Goal: Task Accomplishment & Management: Manage account settings

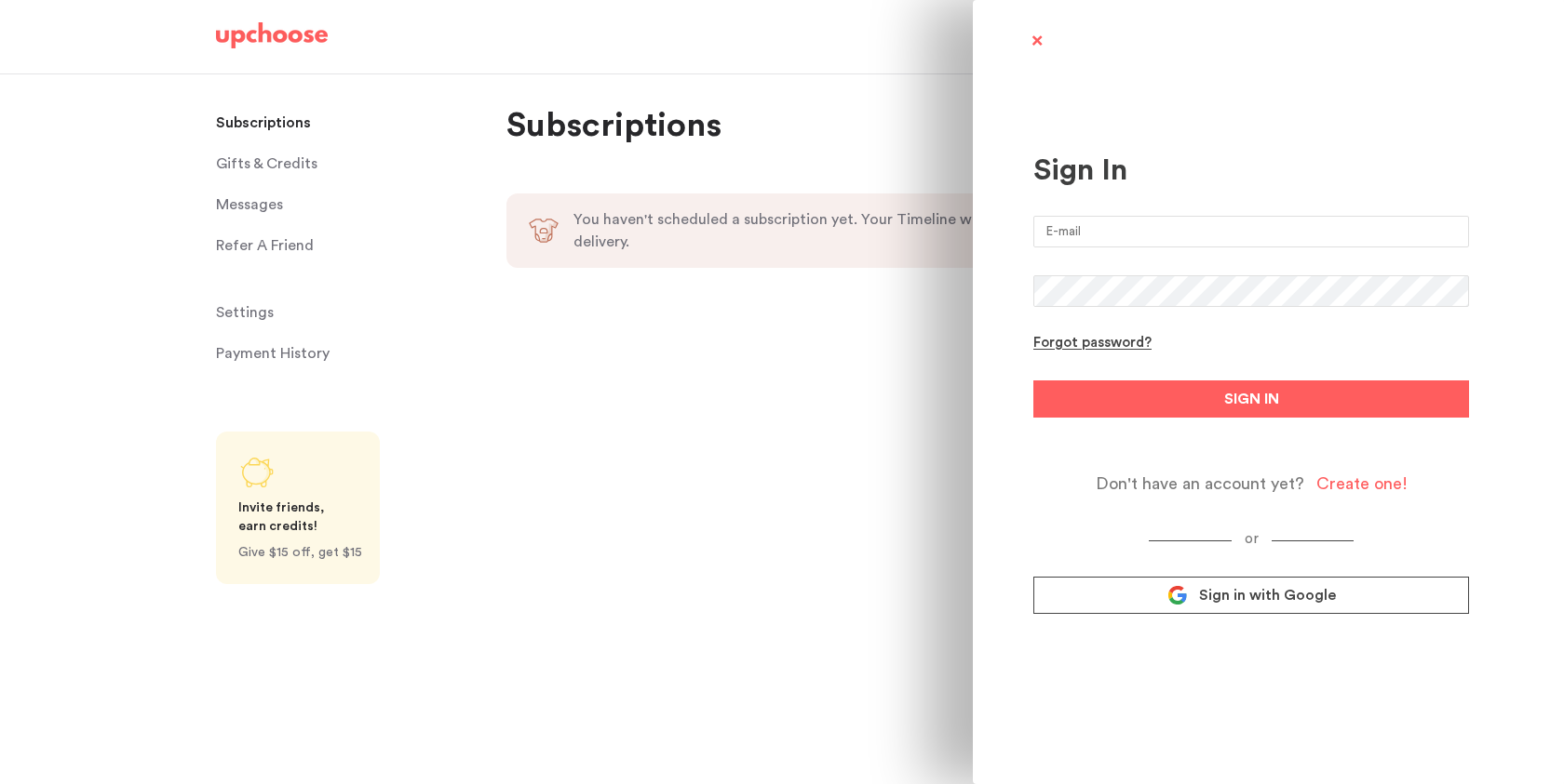
click at [1139, 235] on input "email" at bounding box center [1251, 231] width 435 height 32
type input "[EMAIL_ADDRESS][DOMAIN_NAME]"
click at [1052, 345] on div "Forgot password?" at bounding box center [1092, 343] width 118 height 17
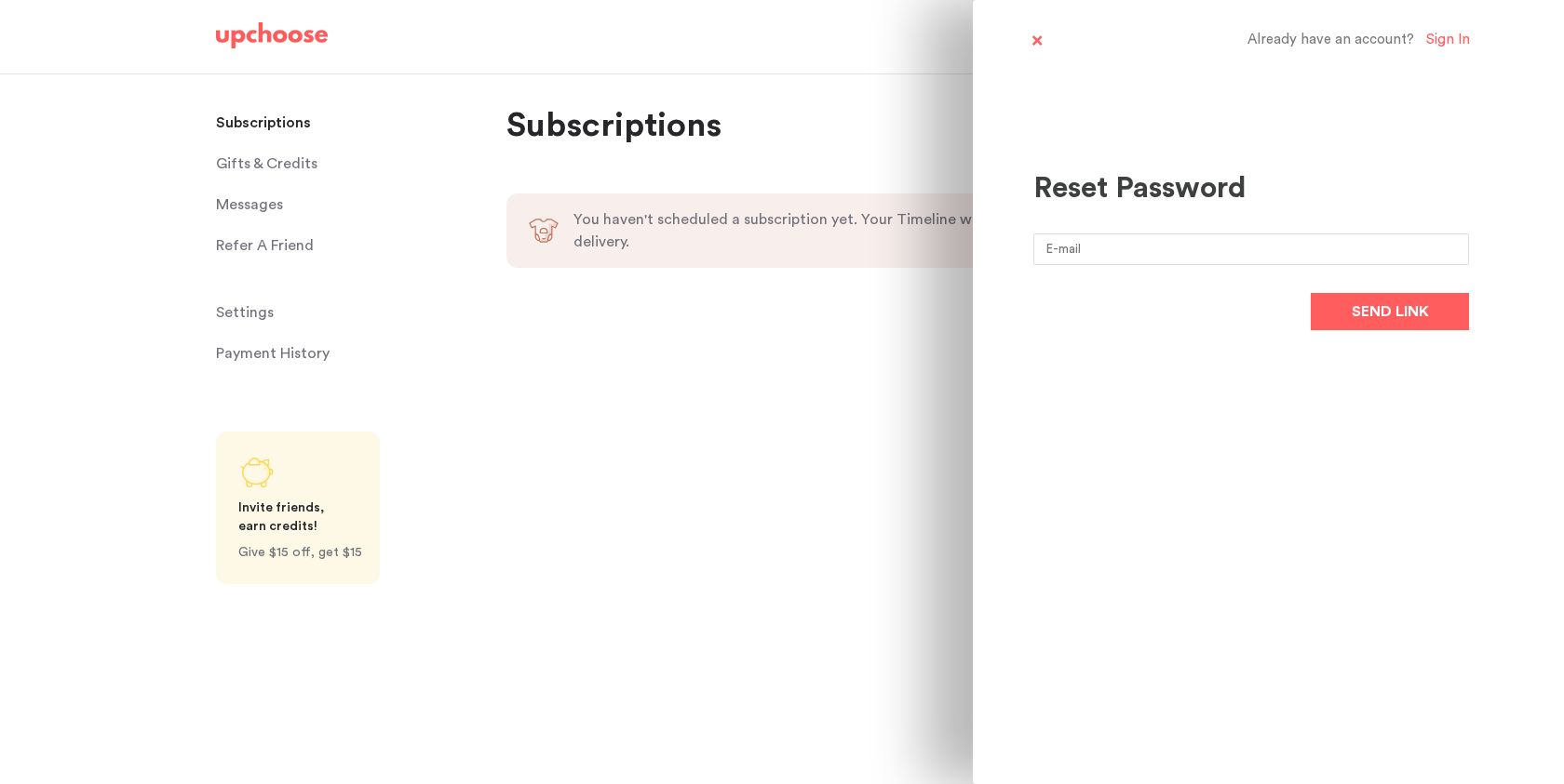
click at [1196, 243] on input "email" at bounding box center [1251, 249] width 435 height 32
type input "[EMAIL_ADDRESS][DOMAIN_NAME]"
click at [1388, 339] on div "Reset Password veni458@gmail.com Send link" at bounding box center [1251, 206] width 435 height 313
click at [1385, 319] on span "Send link" at bounding box center [1390, 311] width 77 height 22
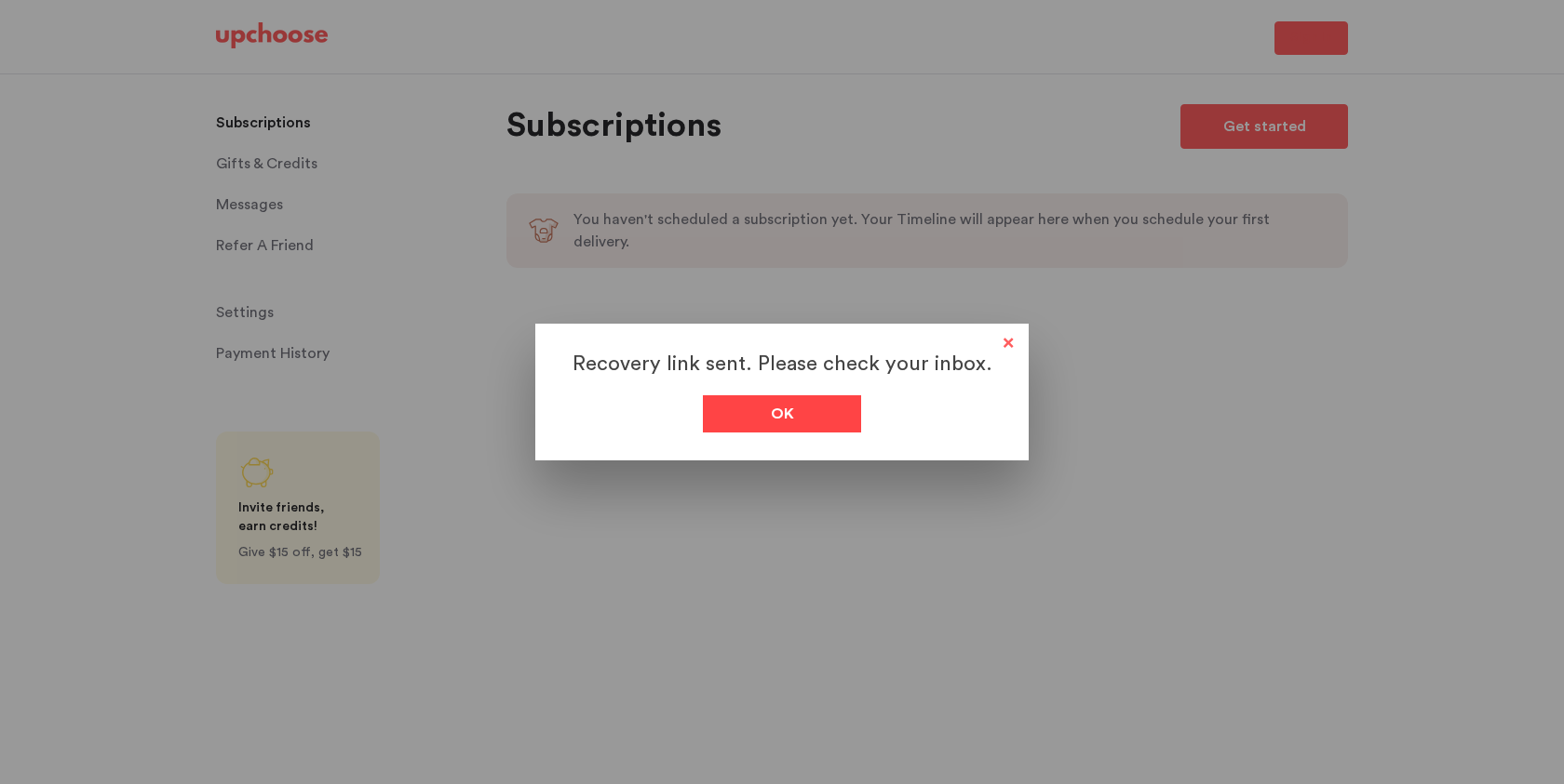
click at [743, 413] on div "Ok" at bounding box center [782, 414] width 159 height 37
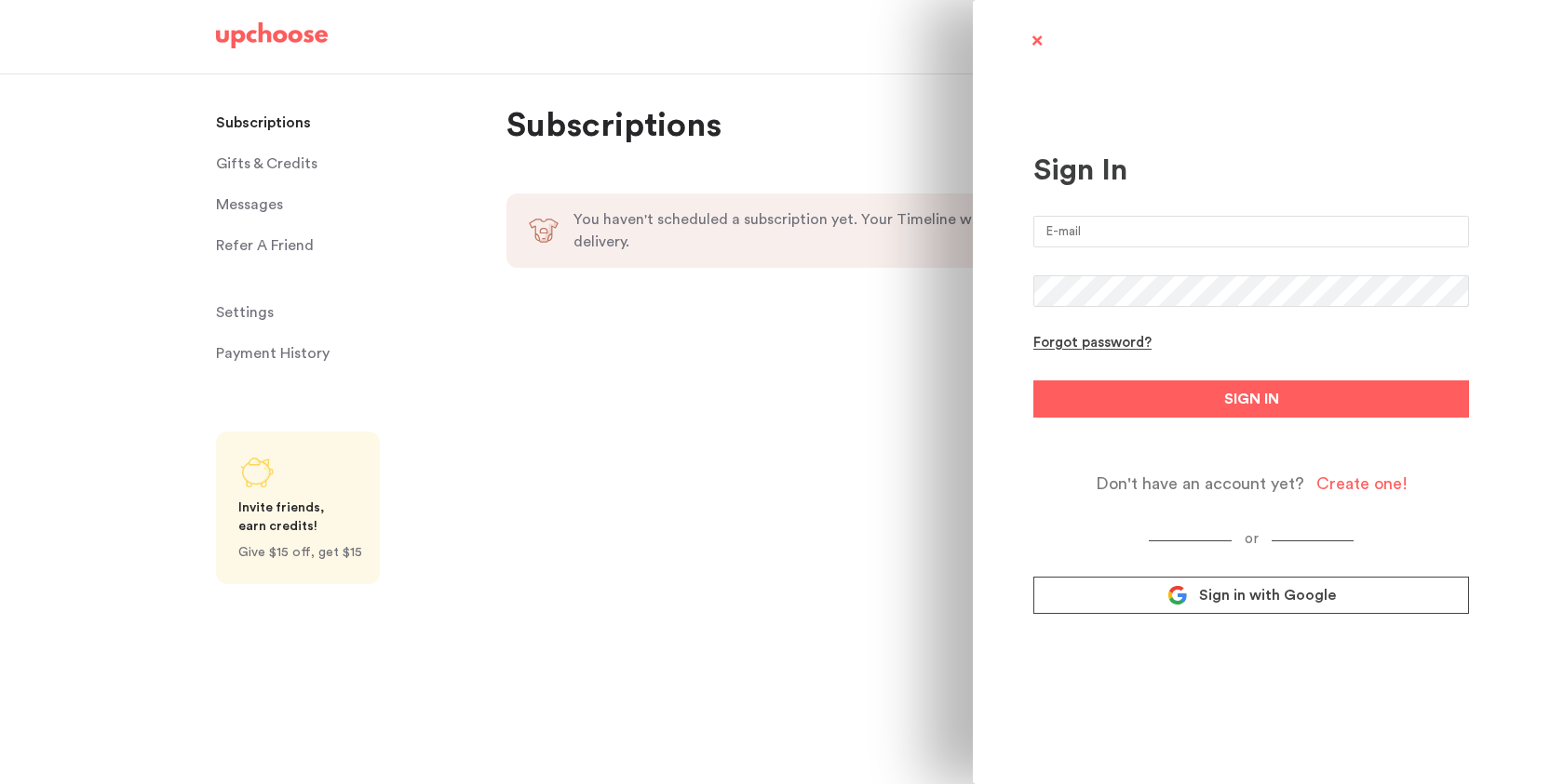
click at [1065, 223] on input "email" at bounding box center [1251, 231] width 435 height 32
click at [1067, 341] on form "Forgot password? SIGN IN Don't have an account yet? Create one!" at bounding box center [1251, 355] width 435 height 278
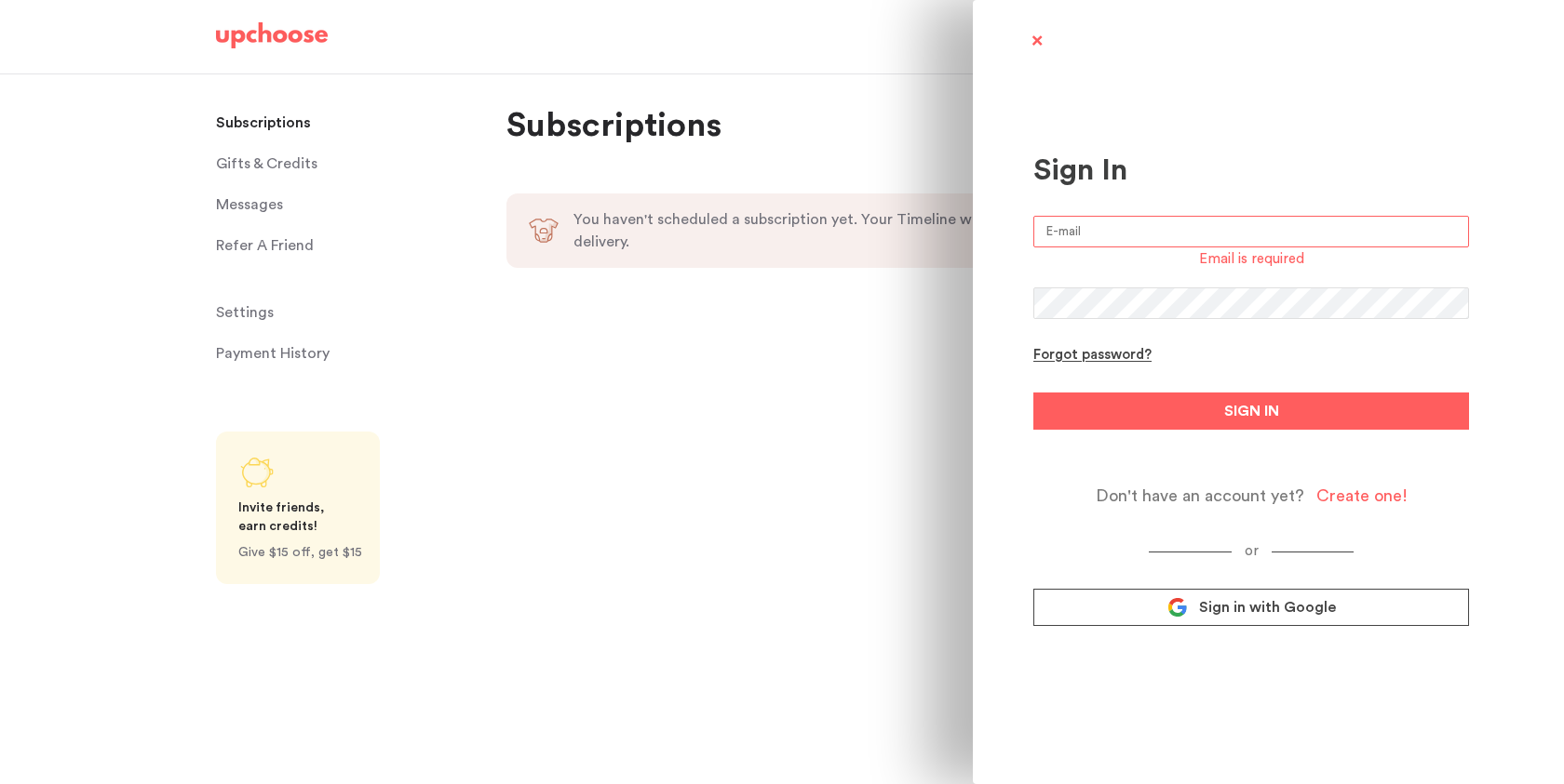
click at [1062, 227] on input "email" at bounding box center [1251, 231] width 435 height 32
type input "[EMAIL_ADDRESS][DOMAIN_NAME]"
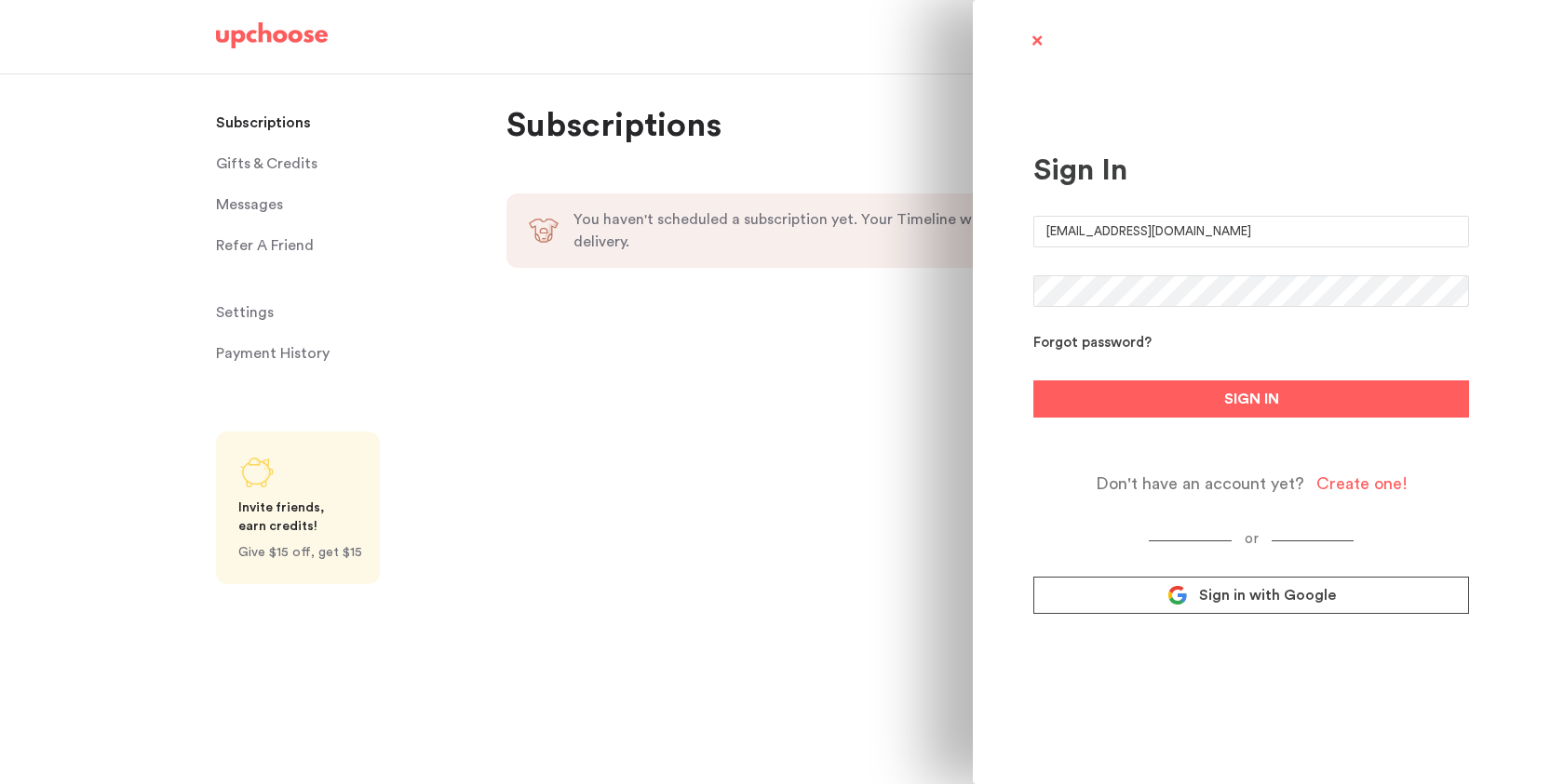
click at [1102, 349] on div "Forgot password?" at bounding box center [1092, 343] width 118 height 17
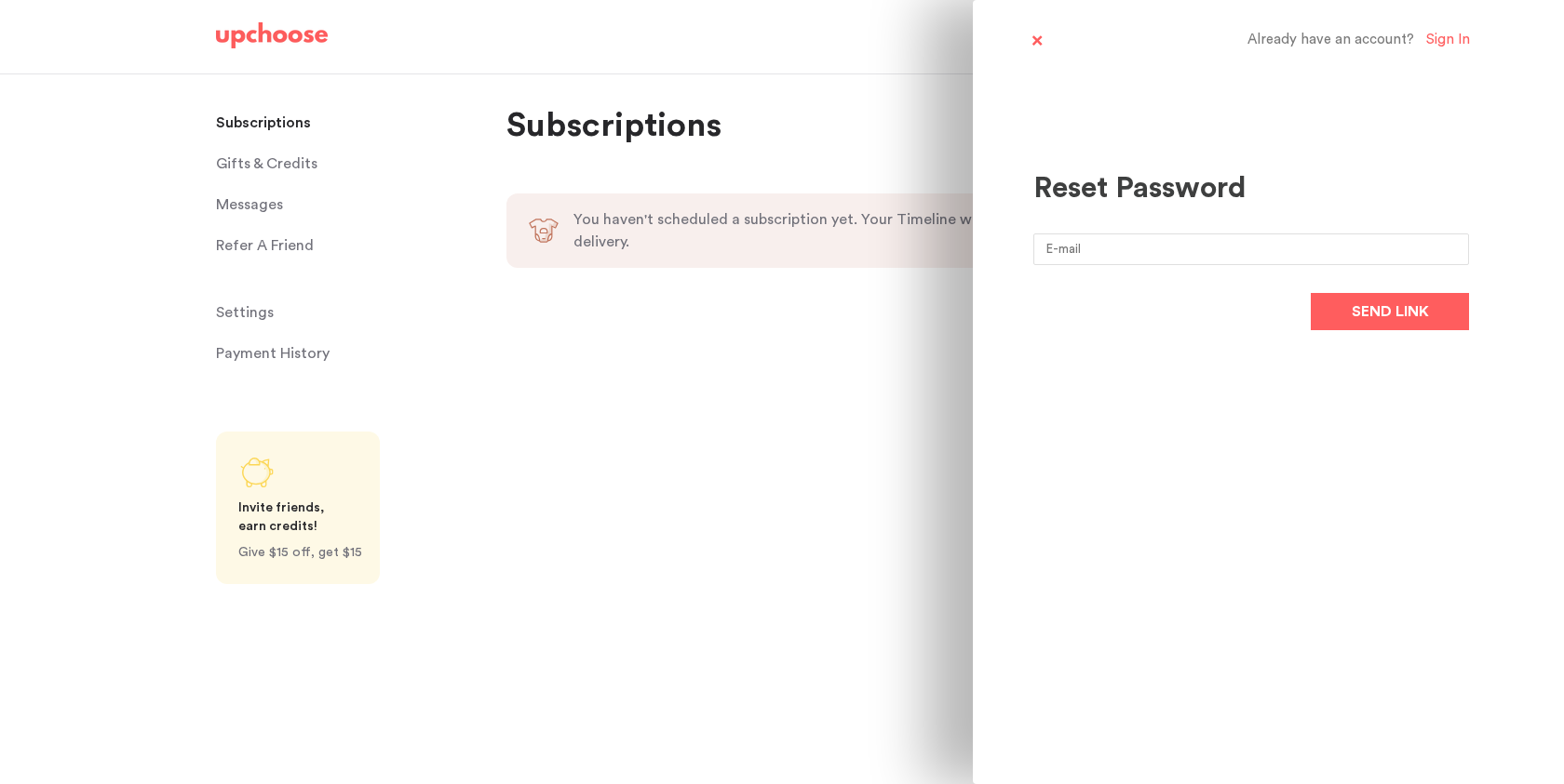
click at [1053, 250] on input "email" at bounding box center [1251, 249] width 435 height 32
type input "[EMAIL_ADDRESS][DOMAIN_NAME]"
click at [1358, 316] on span "Send link" at bounding box center [1390, 311] width 77 height 22
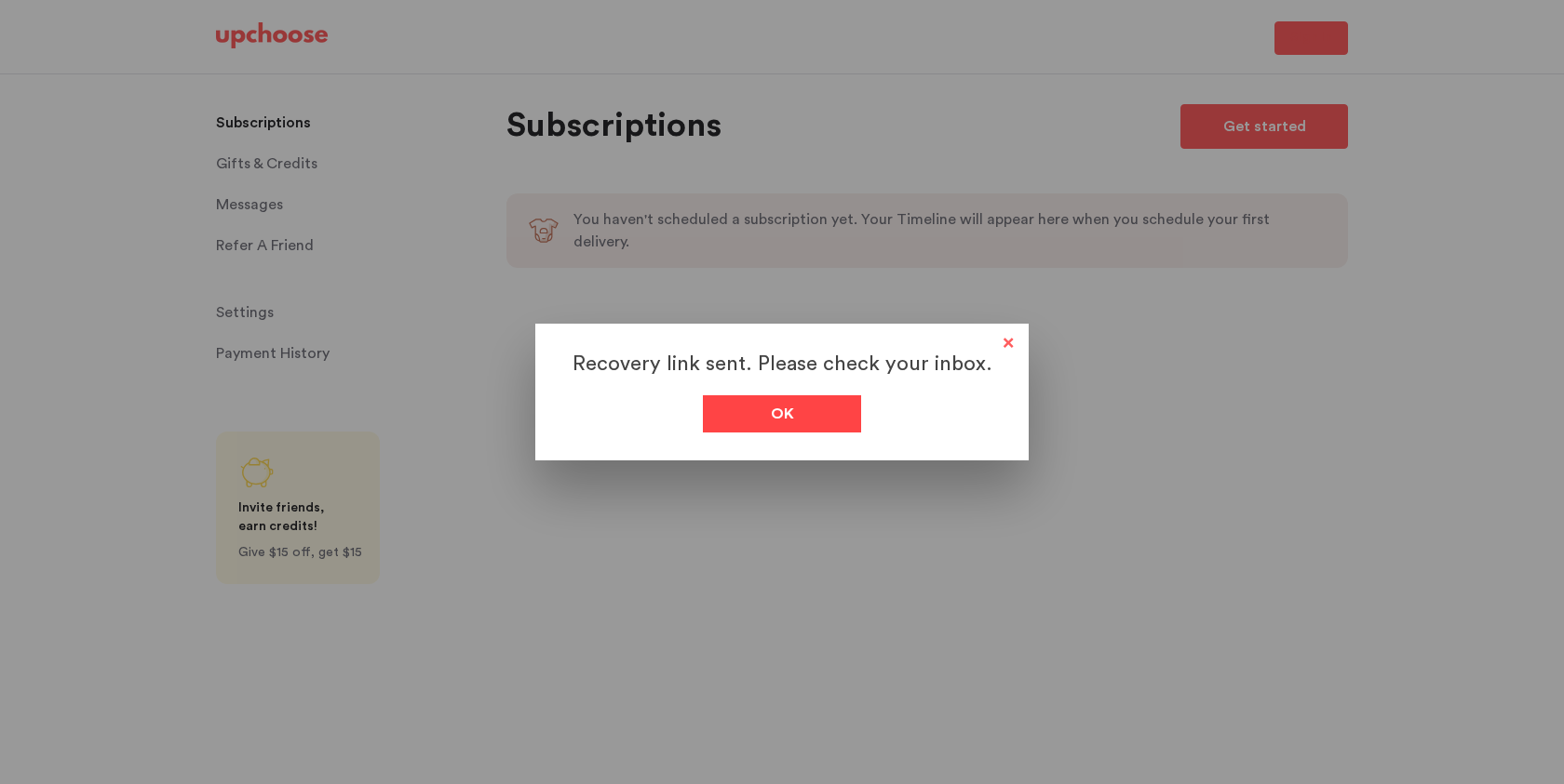
click at [821, 427] on div "Ok" at bounding box center [782, 414] width 159 height 37
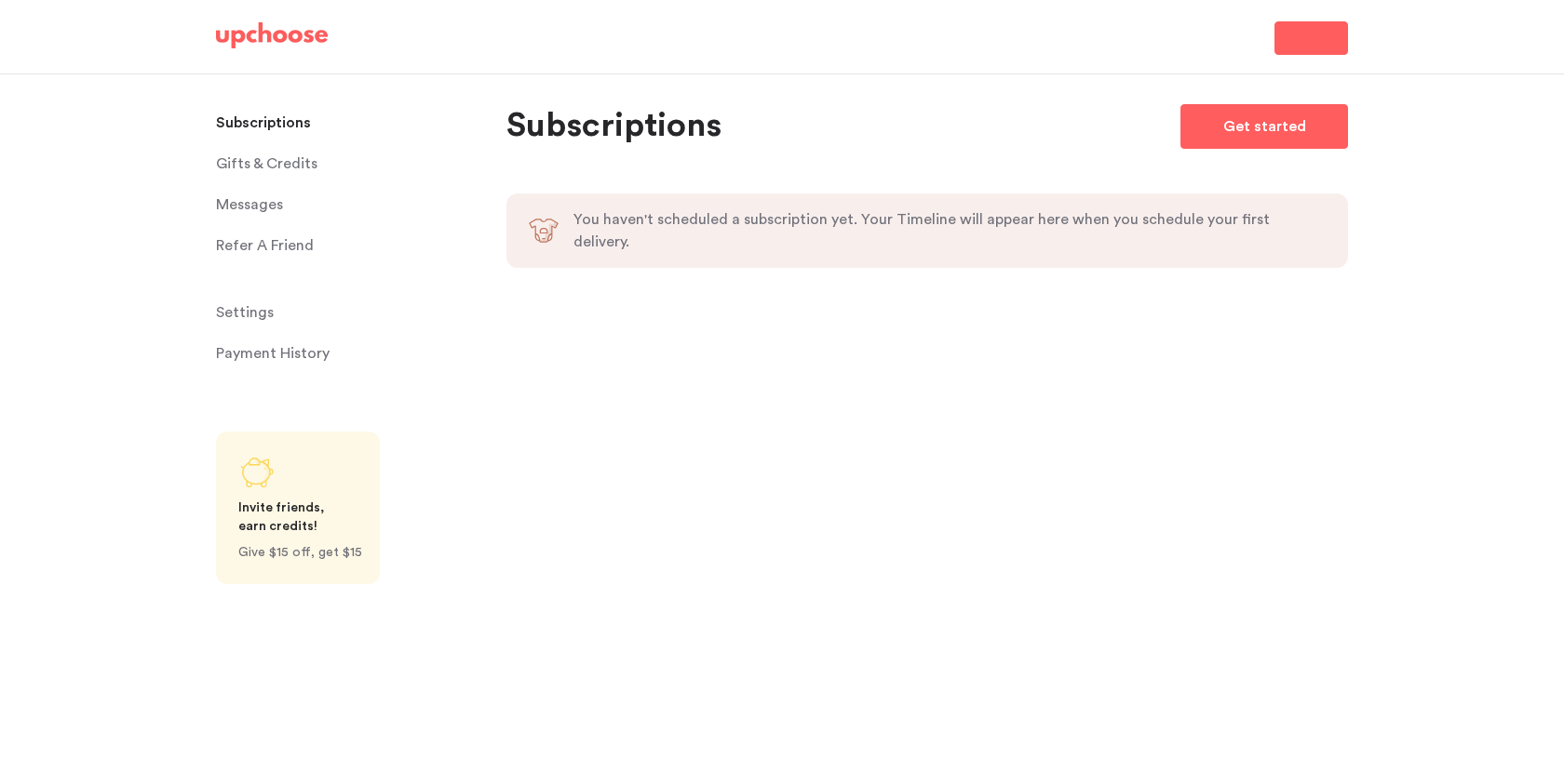
click at [1315, 40] on span "Sign In" at bounding box center [1311, 38] width 42 height 22
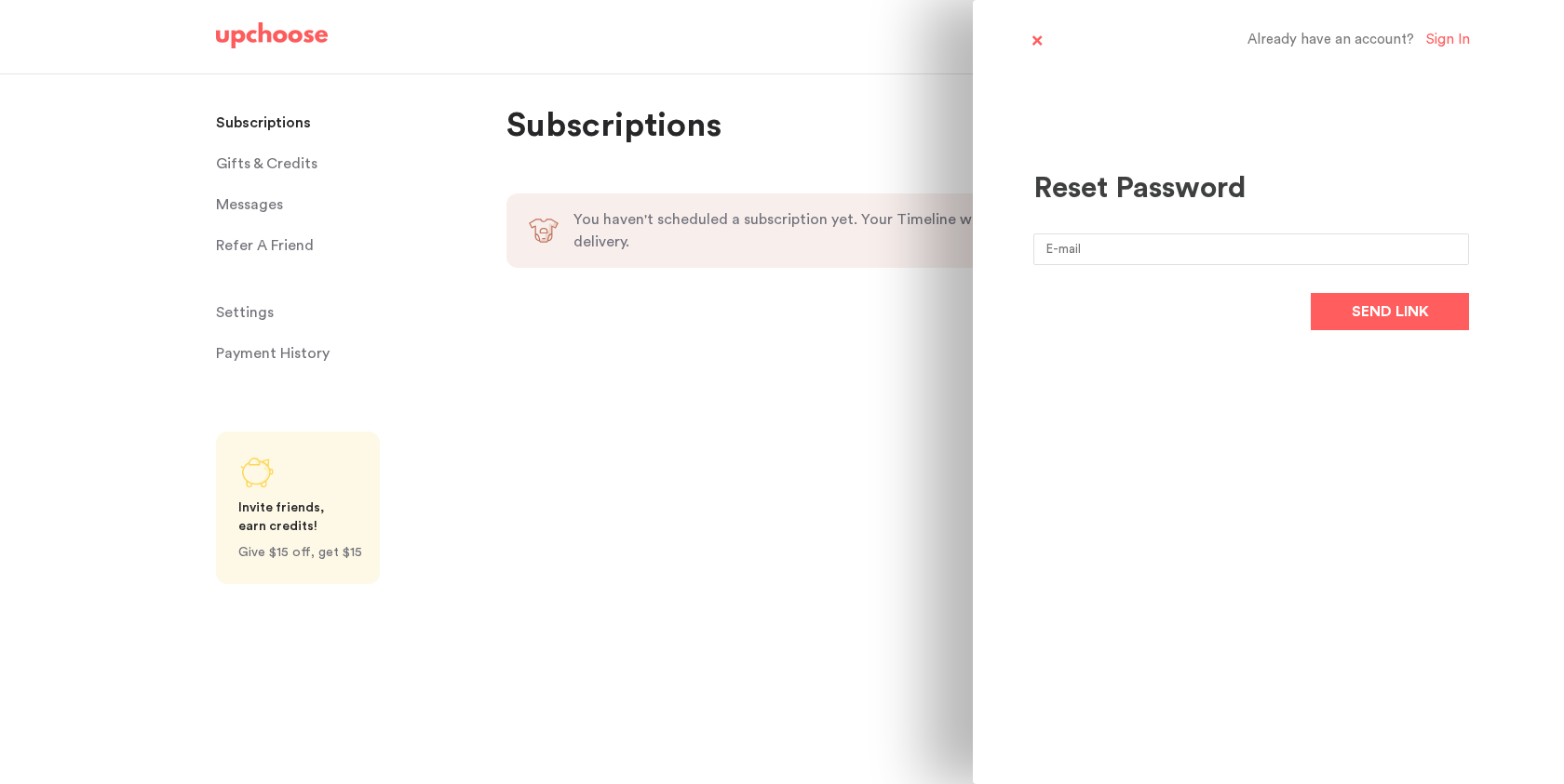
click at [1148, 249] on input "email" at bounding box center [1251, 249] width 435 height 32
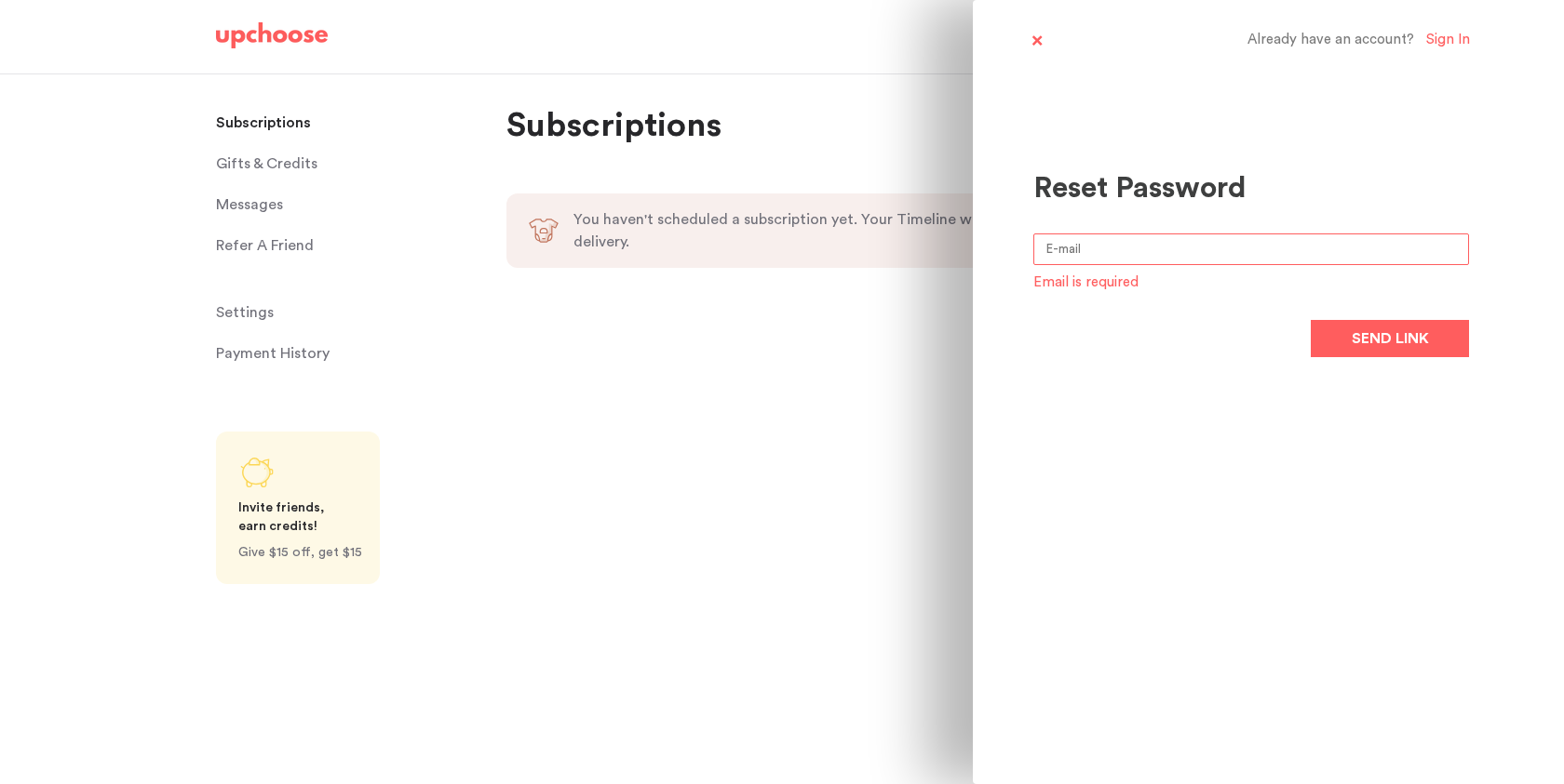
click at [1434, 40] on div "Sign In" at bounding box center [1447, 41] width 44 height 17
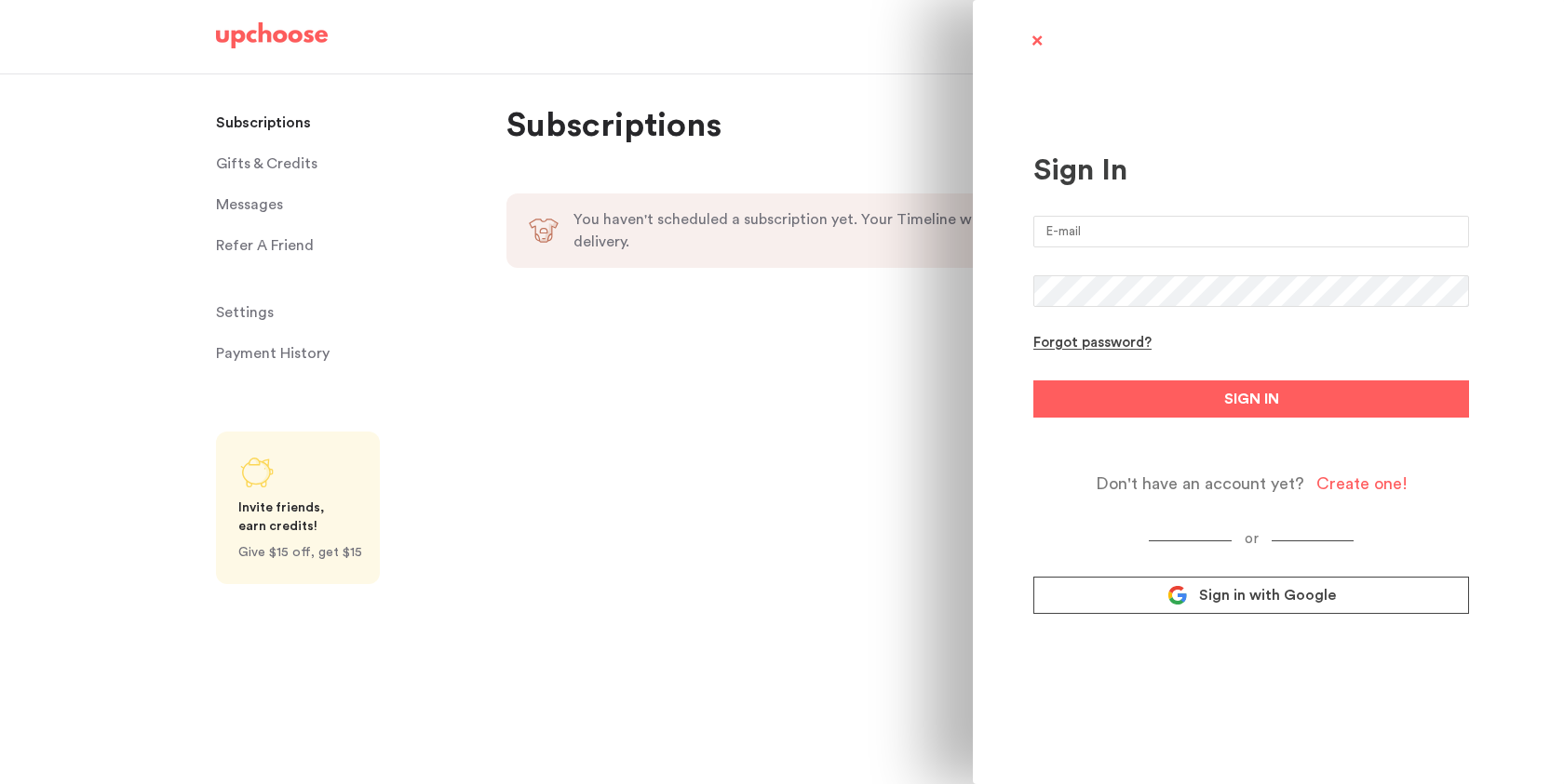
click at [1164, 232] on input "email" at bounding box center [1251, 231] width 435 height 32
type input "[EMAIL_ADDRESS][DOMAIN_NAME]"
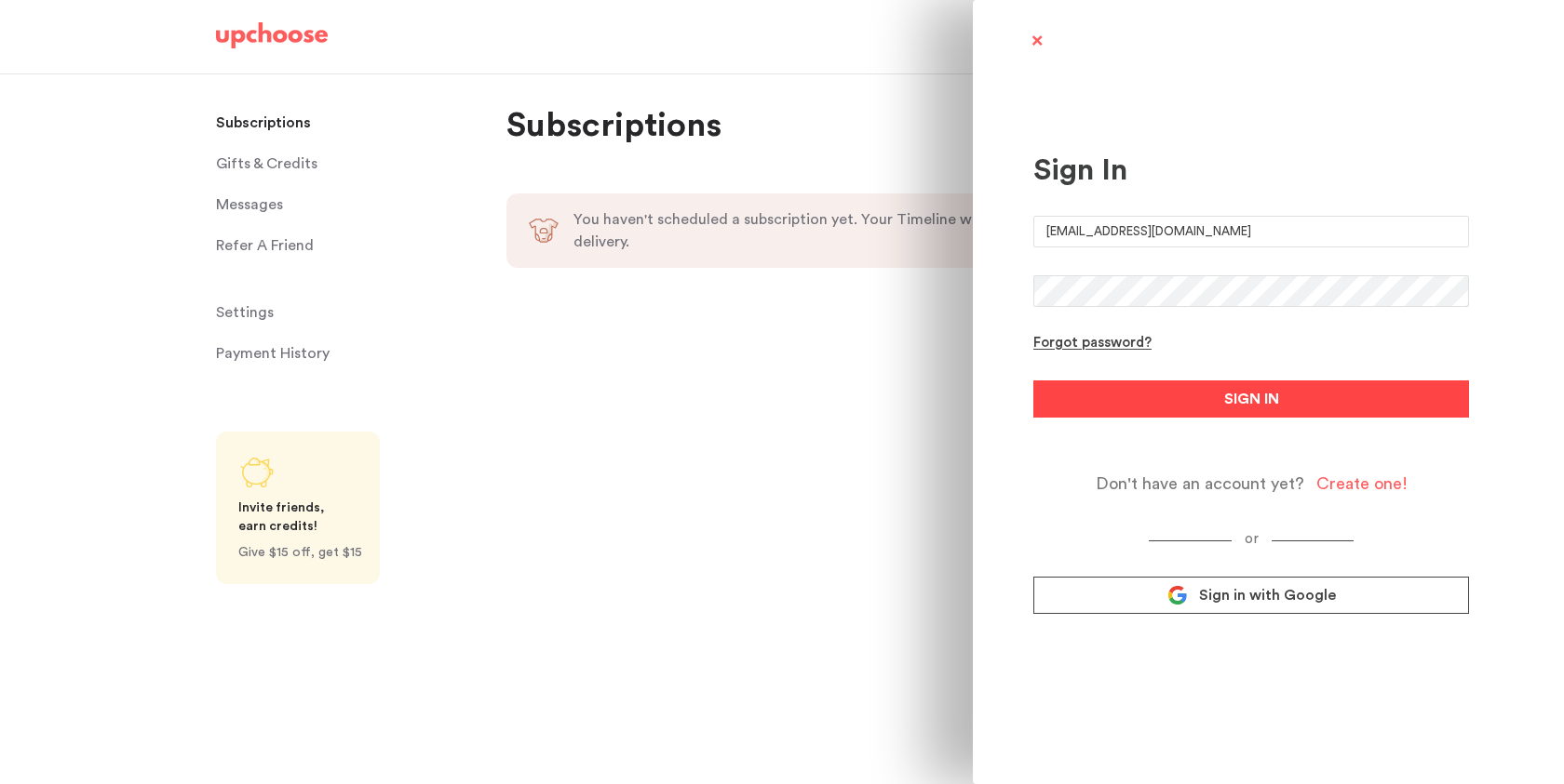
click at [1189, 418] on button "SIGN IN" at bounding box center [1251, 399] width 435 height 37
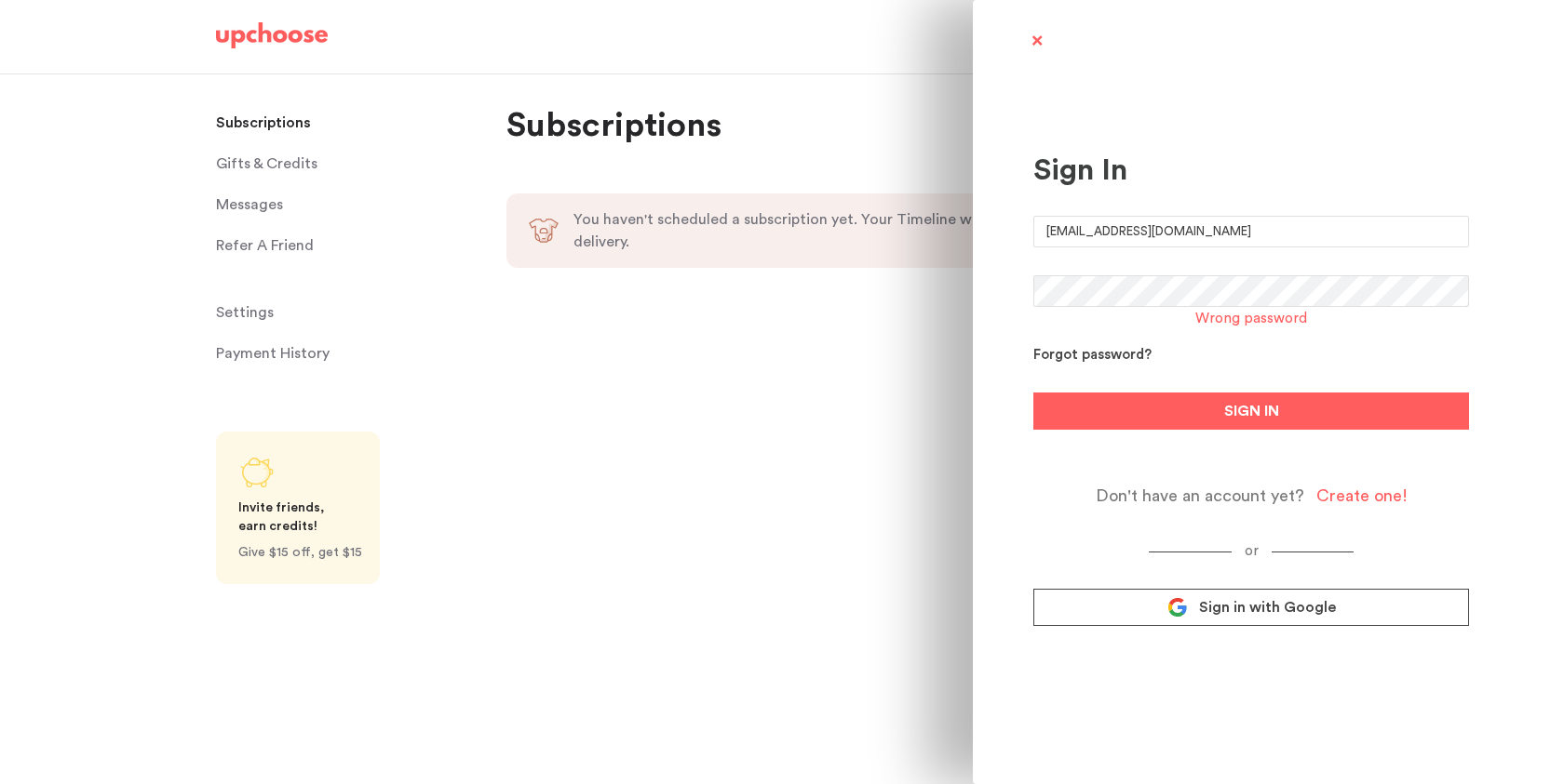
click at [1095, 358] on div "Forgot password?" at bounding box center [1092, 356] width 118 height 17
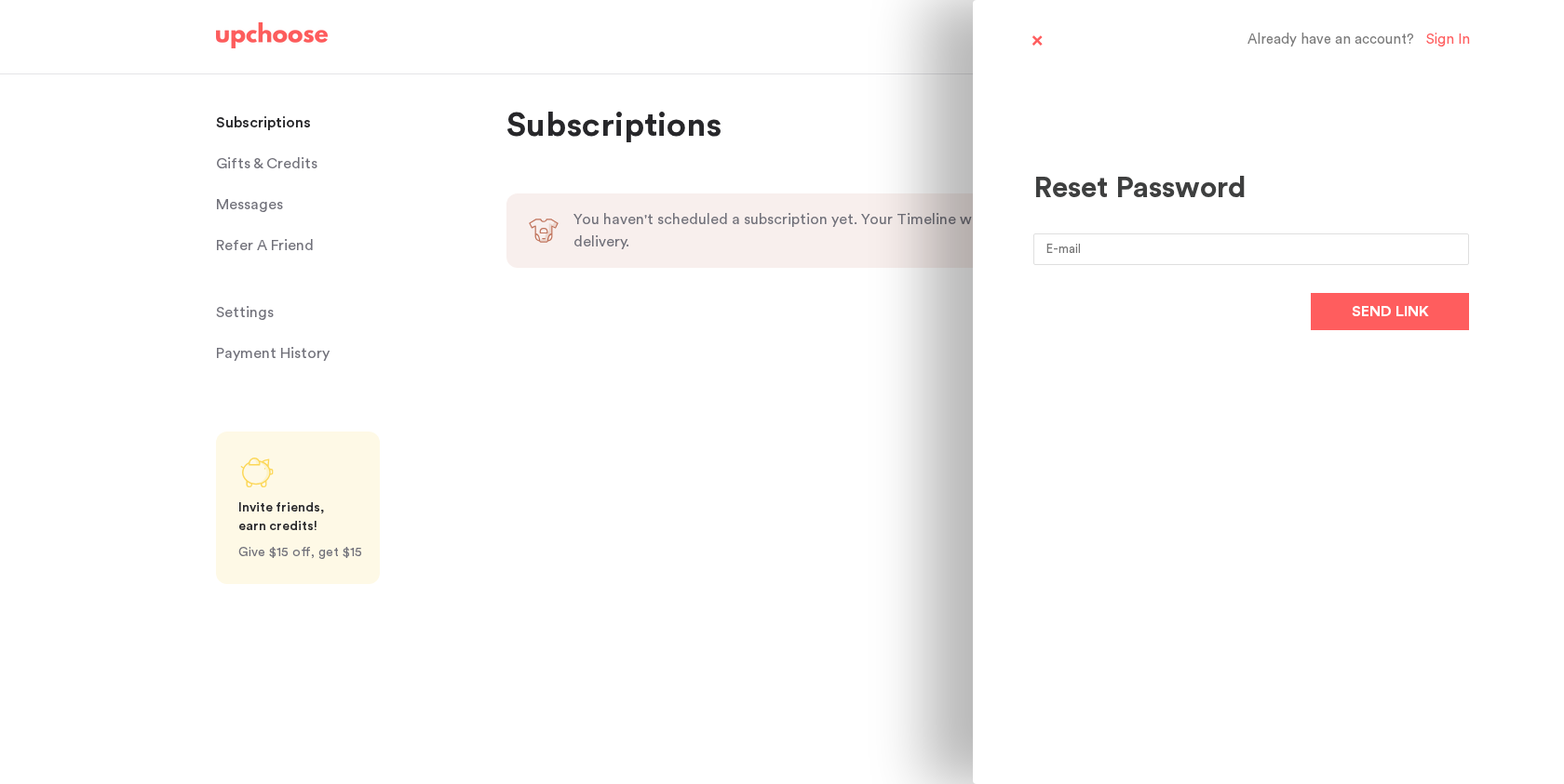
click at [1093, 242] on input "email" at bounding box center [1251, 249] width 435 height 32
type input "[EMAIL_ADDRESS][DOMAIN_NAME]"
click at [1358, 309] on span "Send link" at bounding box center [1390, 311] width 77 height 22
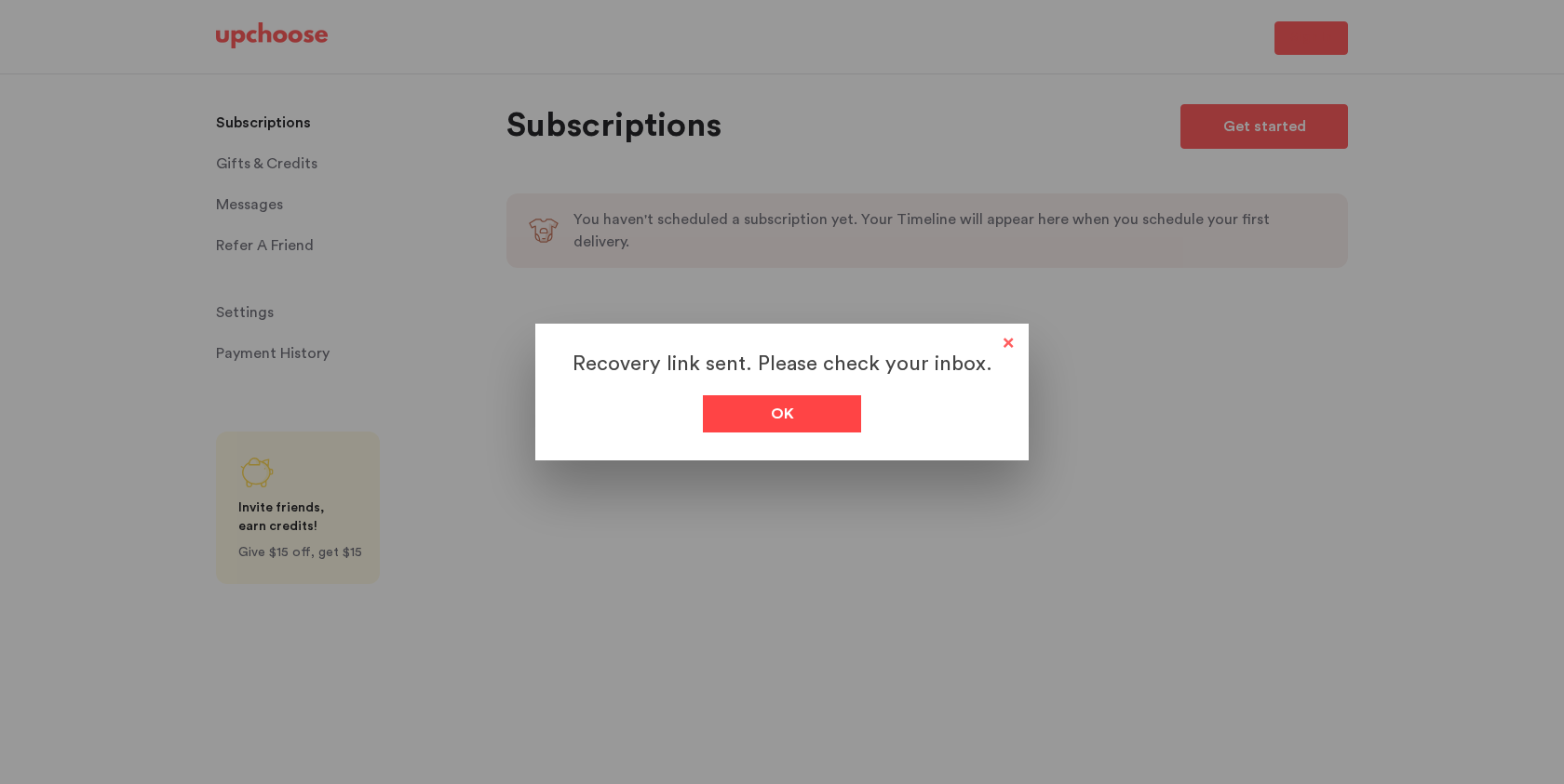
click at [817, 424] on div "Ok" at bounding box center [782, 414] width 159 height 37
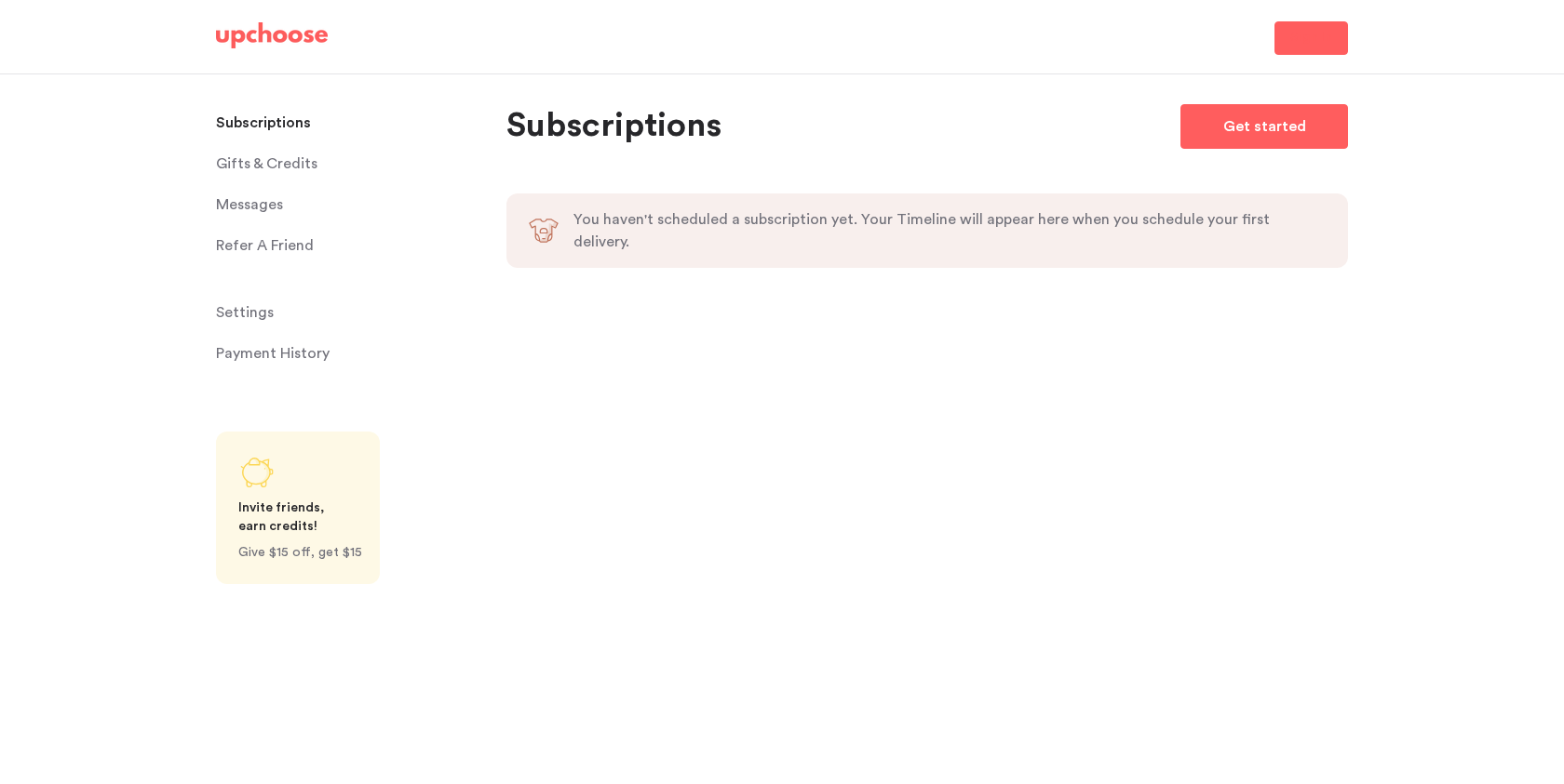
click at [1319, 36] on span "Sign In" at bounding box center [1311, 38] width 42 height 22
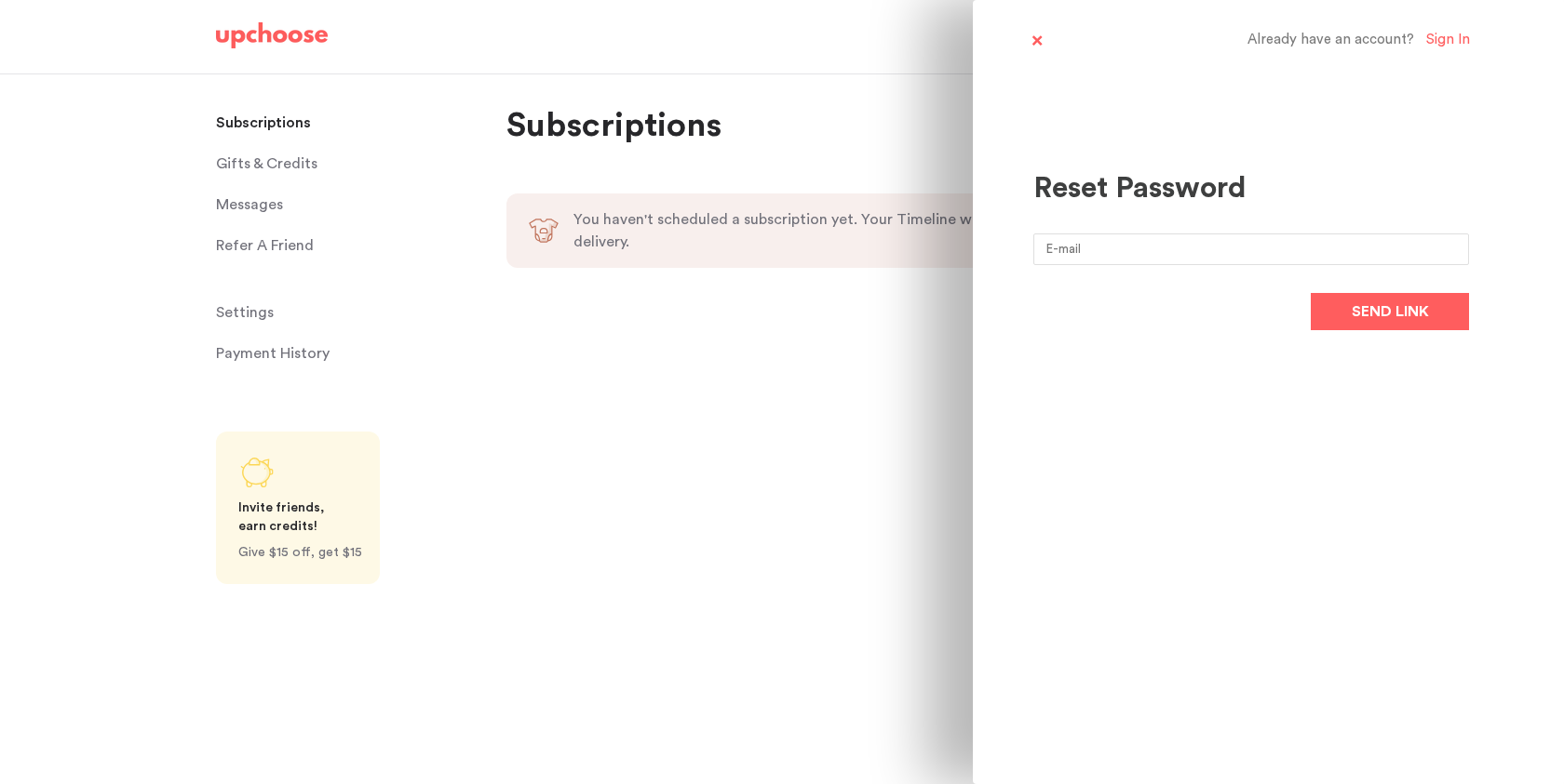
click at [1079, 257] on input "email" at bounding box center [1251, 249] width 435 height 32
type input "venikanya@gmail.com"
click at [1380, 312] on span "Send link" at bounding box center [1390, 311] width 77 height 22
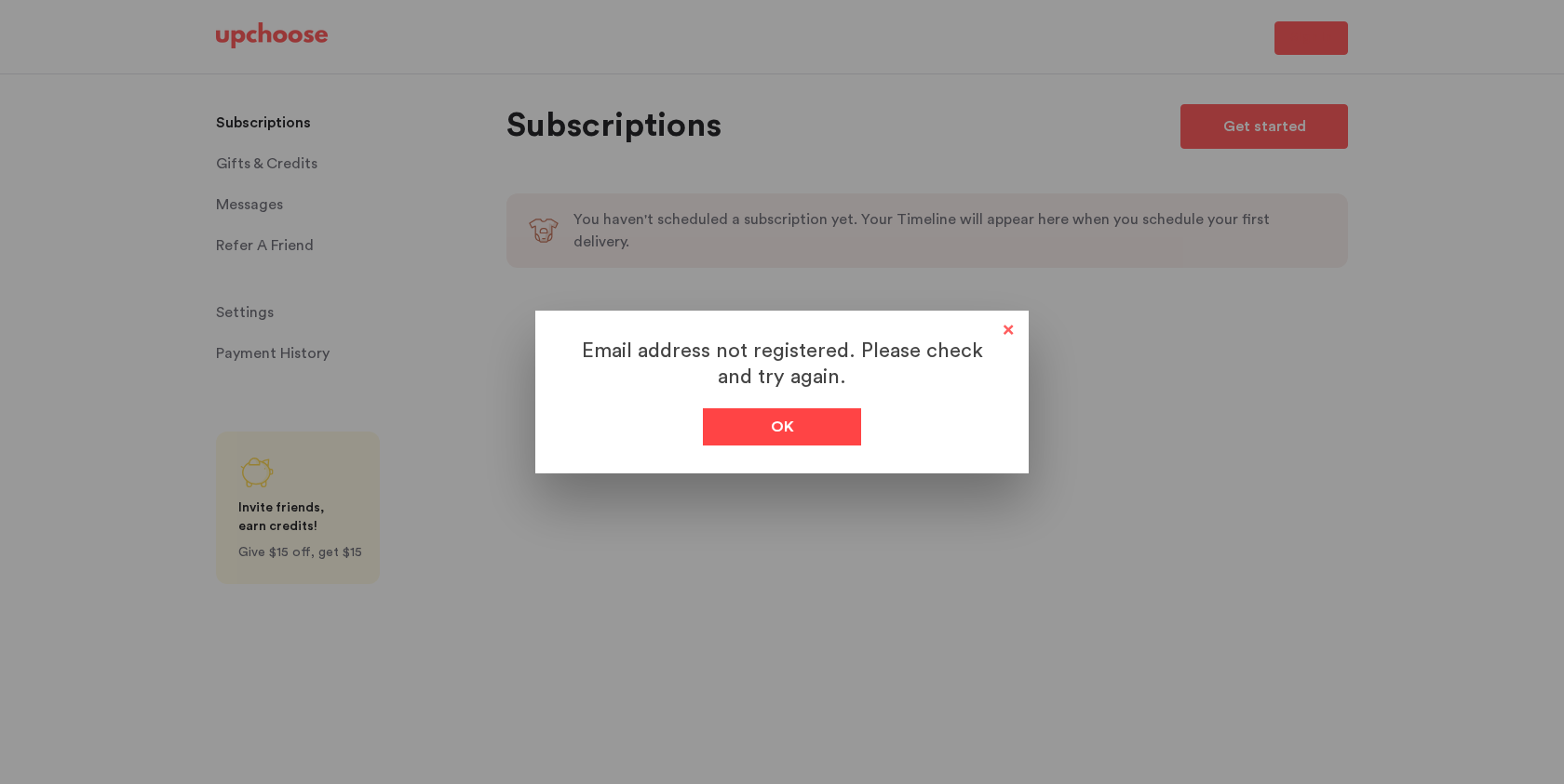
click at [778, 439] on div "Ok" at bounding box center [782, 426] width 159 height 37
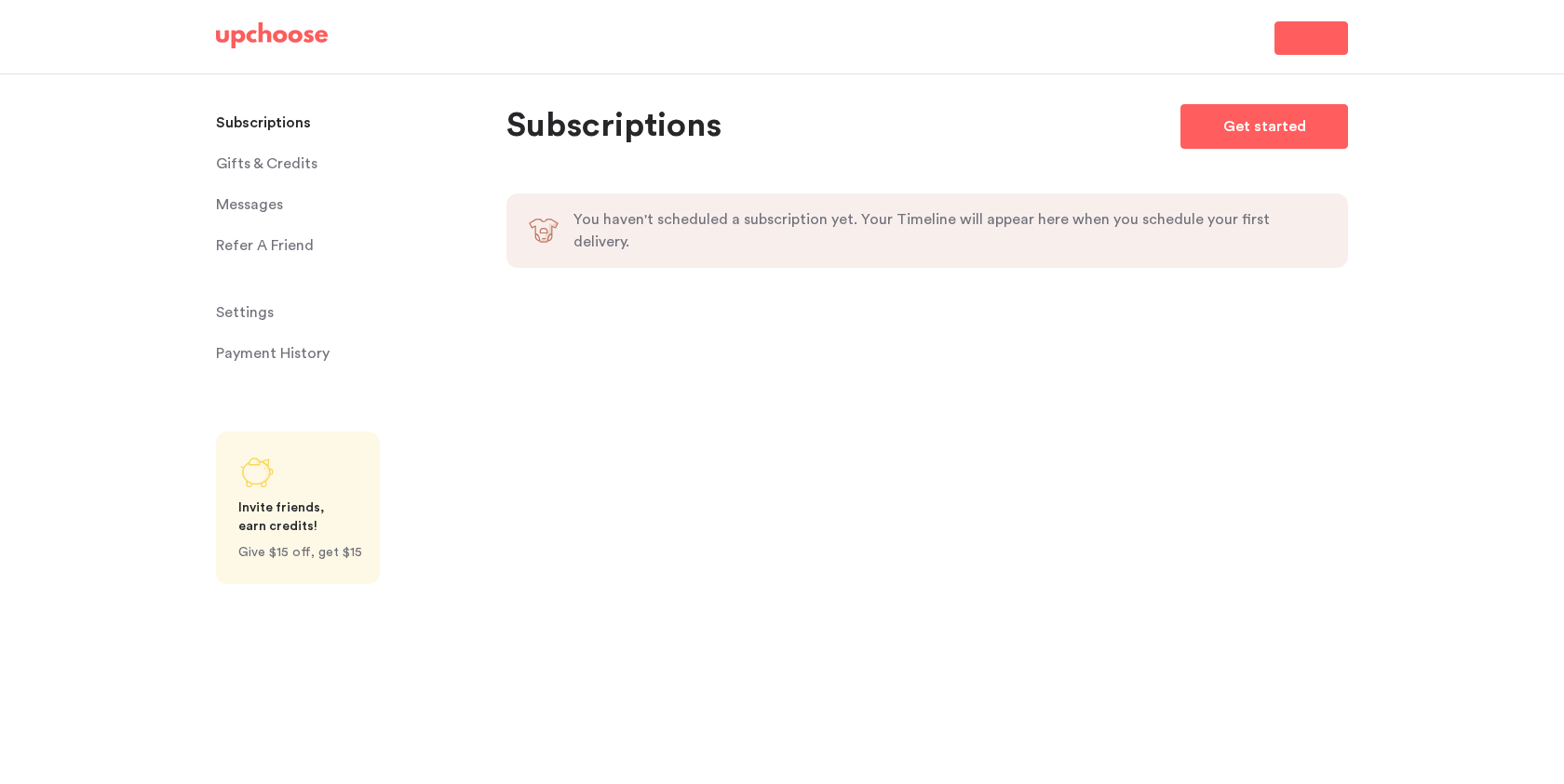
click at [1312, 38] on span "Sign In" at bounding box center [1311, 38] width 42 height 22
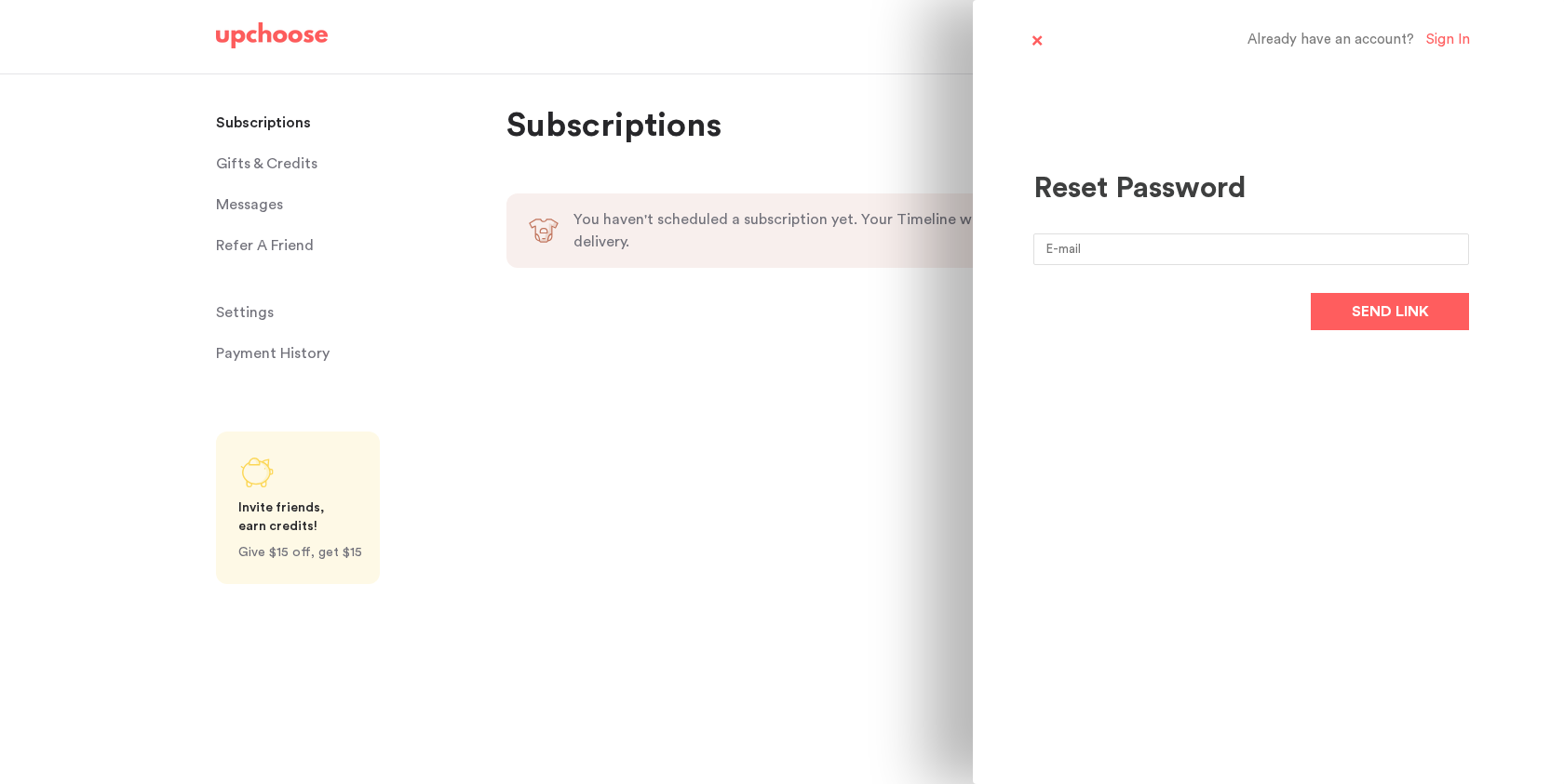
click at [1190, 242] on input "email" at bounding box center [1251, 249] width 435 height 32
type input "venyvenki@gmail.com"
click at [1361, 320] on span "Send link" at bounding box center [1390, 311] width 77 height 22
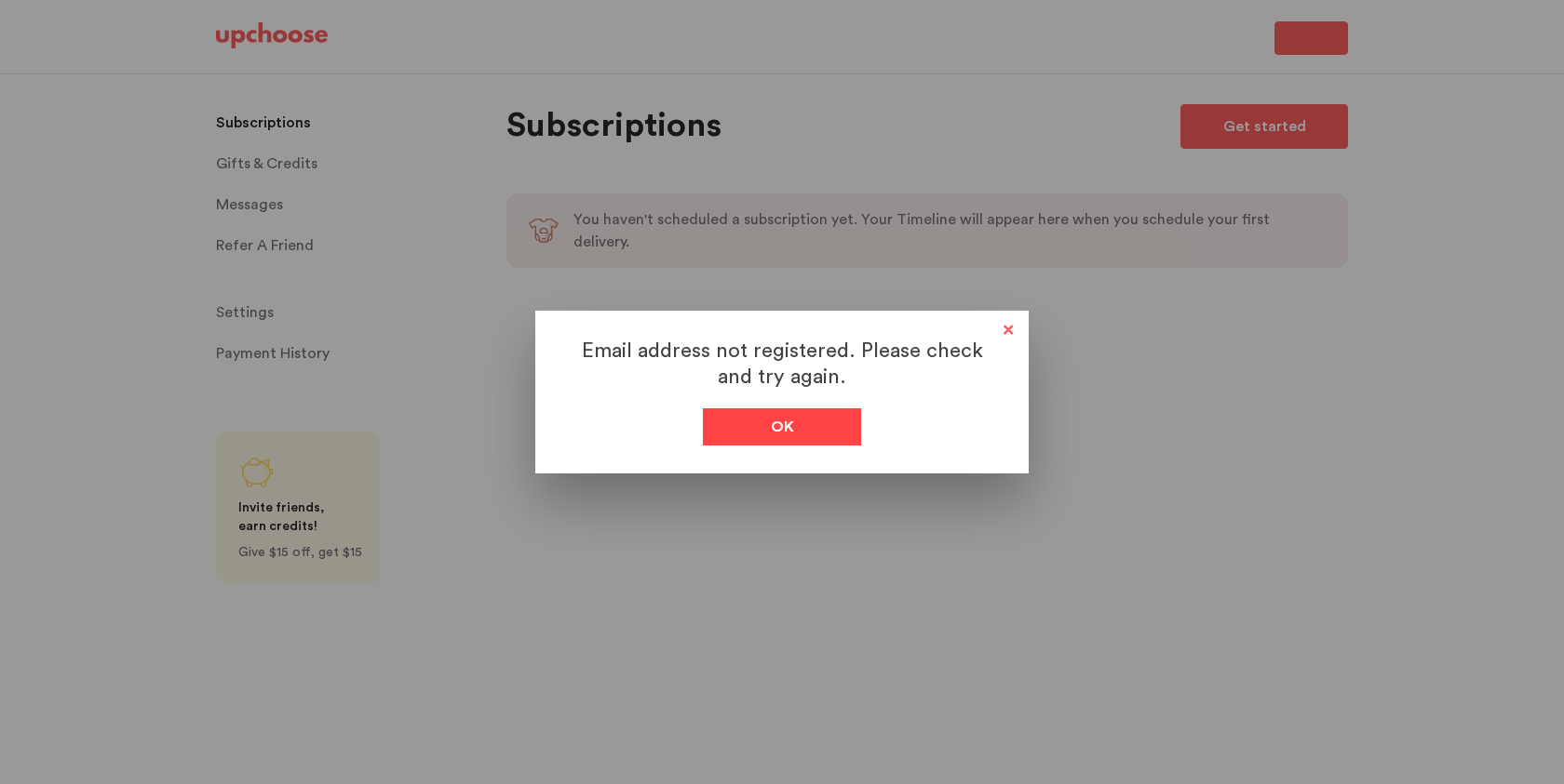
click at [784, 441] on div "Ok" at bounding box center [782, 426] width 159 height 37
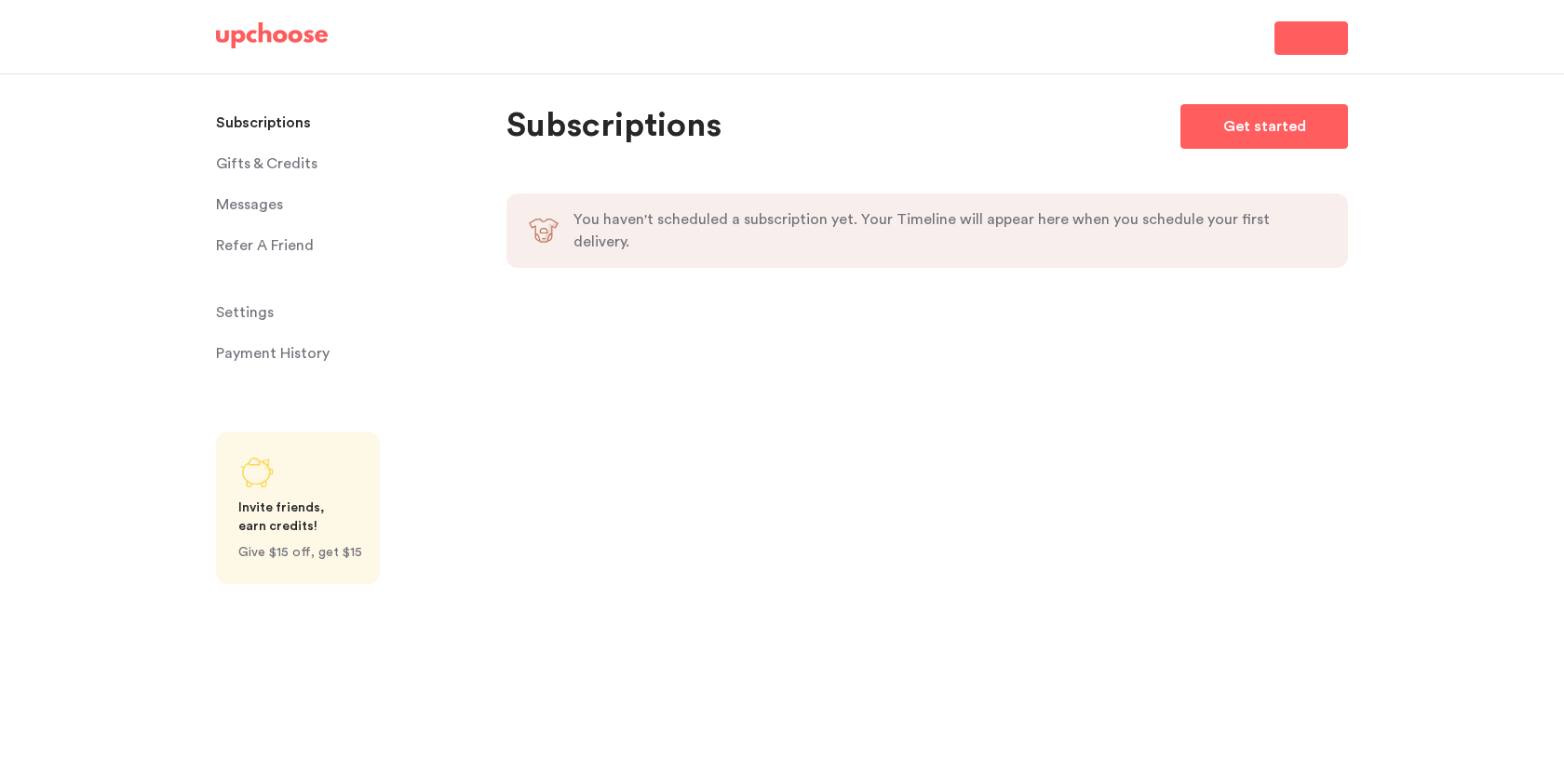
click at [1322, 38] on span "Sign In" at bounding box center [1311, 38] width 42 height 22
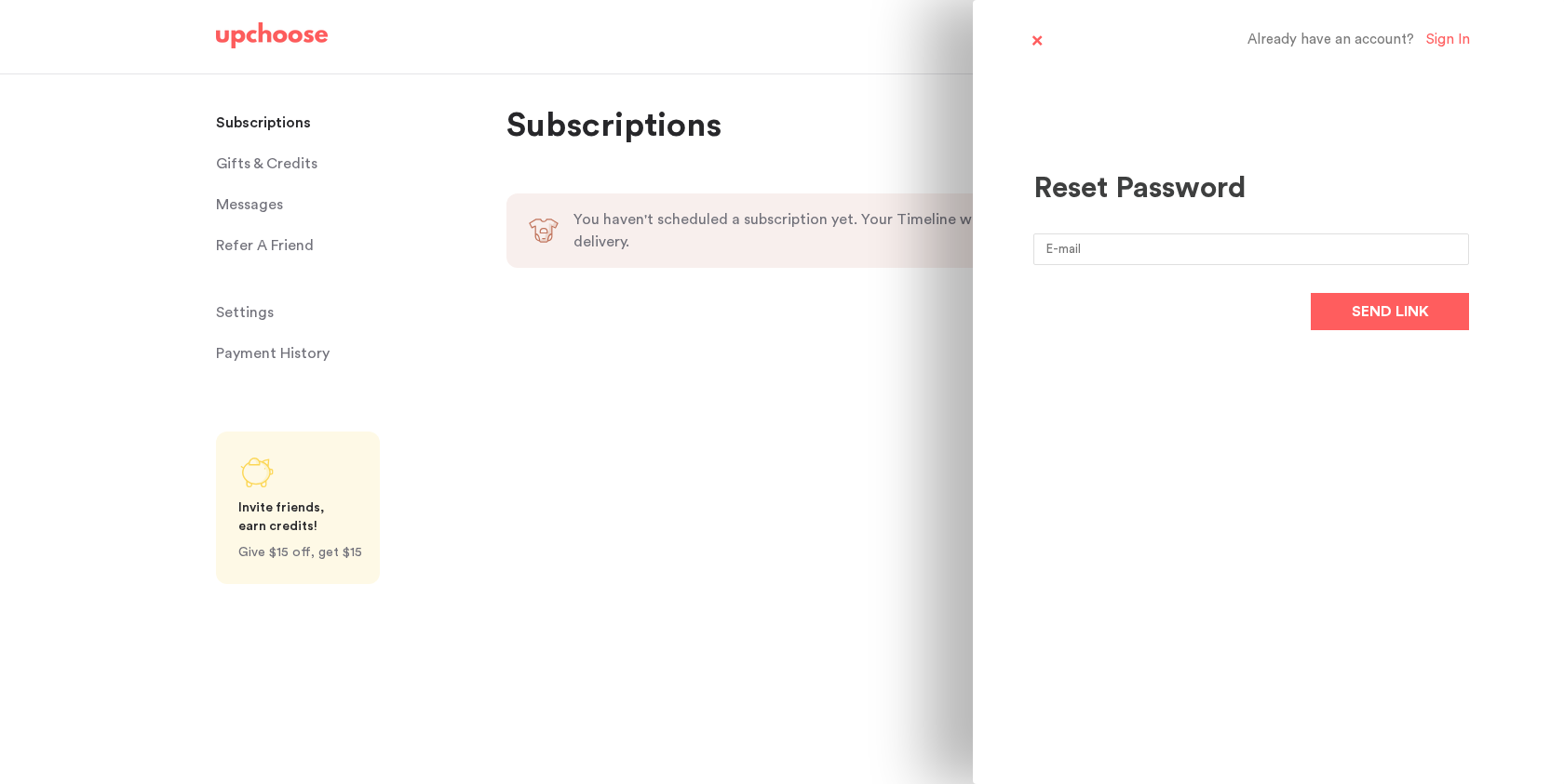
click at [1234, 225] on div "Reset Password Send link" at bounding box center [1251, 206] width 435 height 313
click at [1234, 249] on input "email" at bounding box center [1251, 249] width 435 height 32
type input "[EMAIL_ADDRESS][DOMAIN_NAME]"
click at [1334, 307] on button "Send link" at bounding box center [1390, 311] width 159 height 37
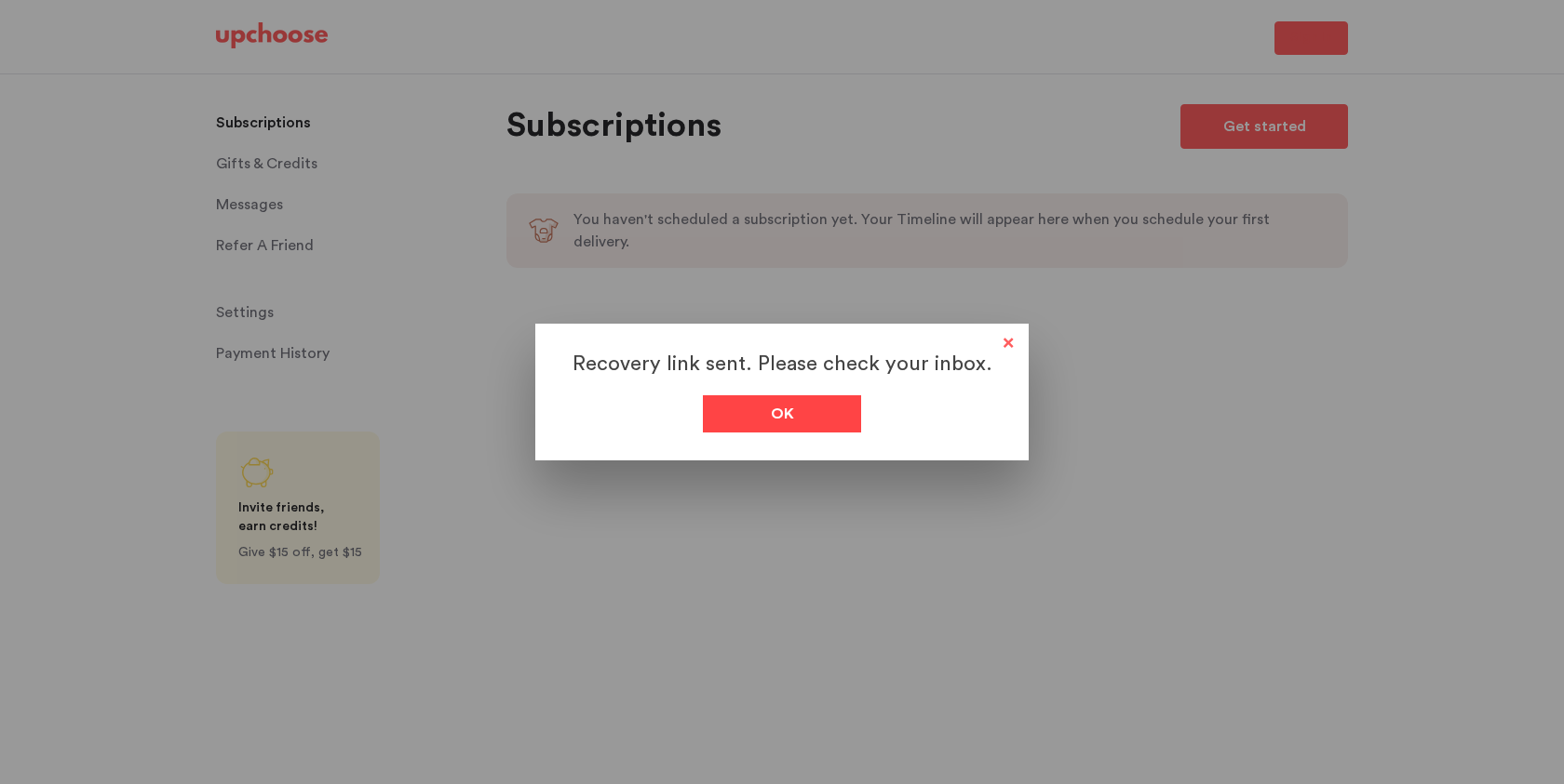
click at [797, 427] on div "Ok" at bounding box center [782, 414] width 159 height 37
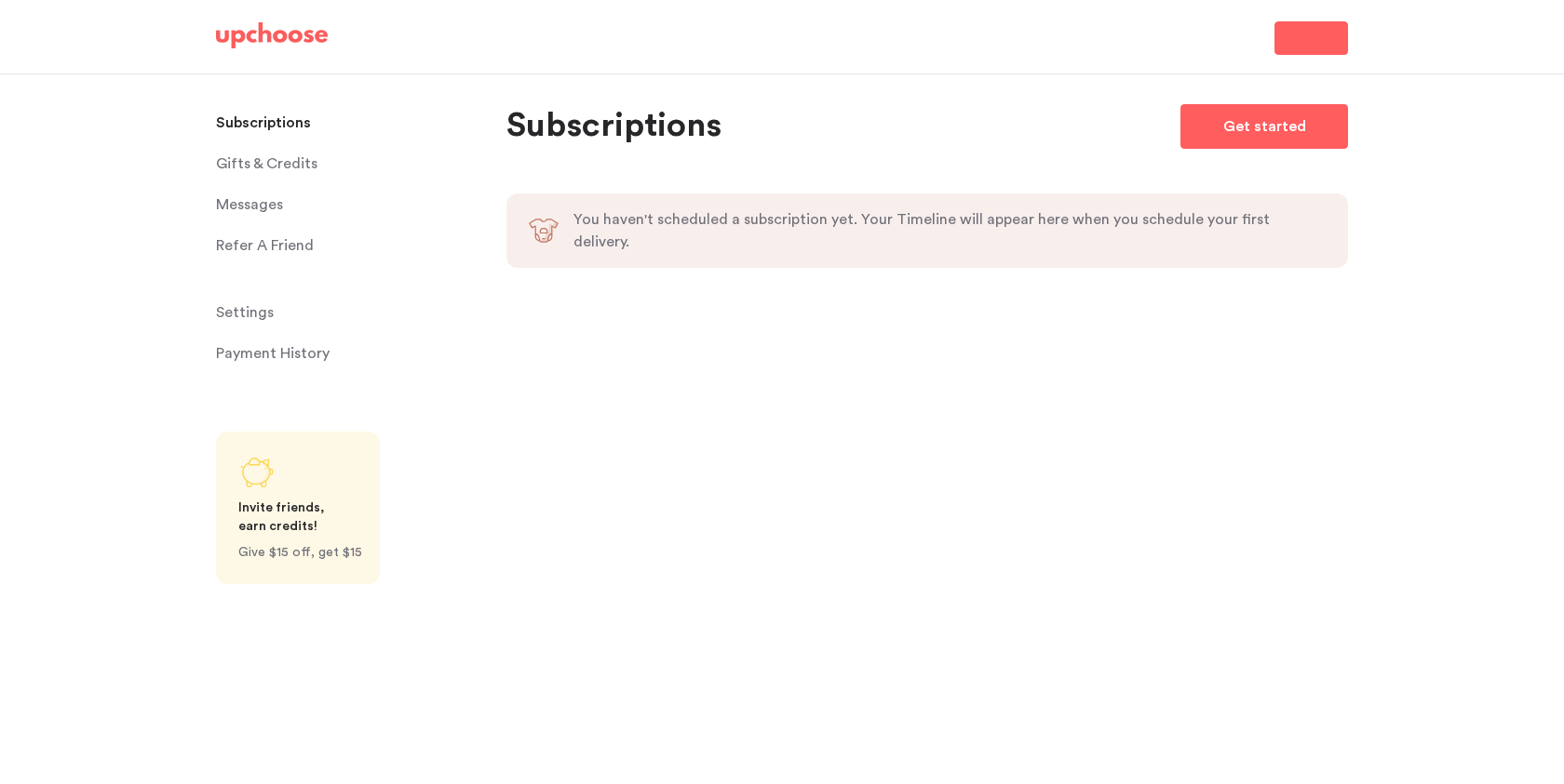
click at [262, 33] on img at bounding box center [271, 35] width 111 height 26
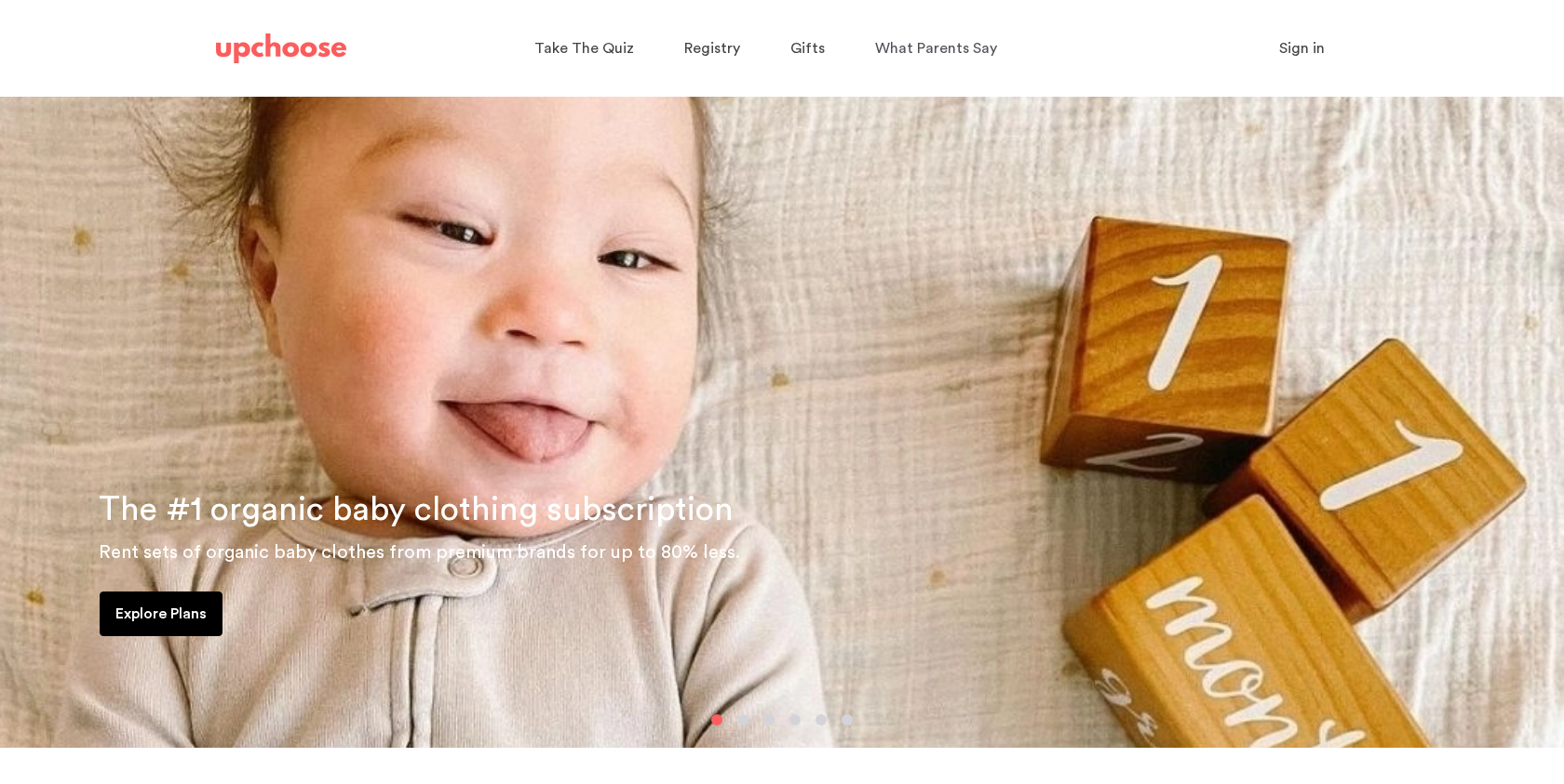
click at [1316, 41] on span "Sign in" at bounding box center [1301, 47] width 45 height 15
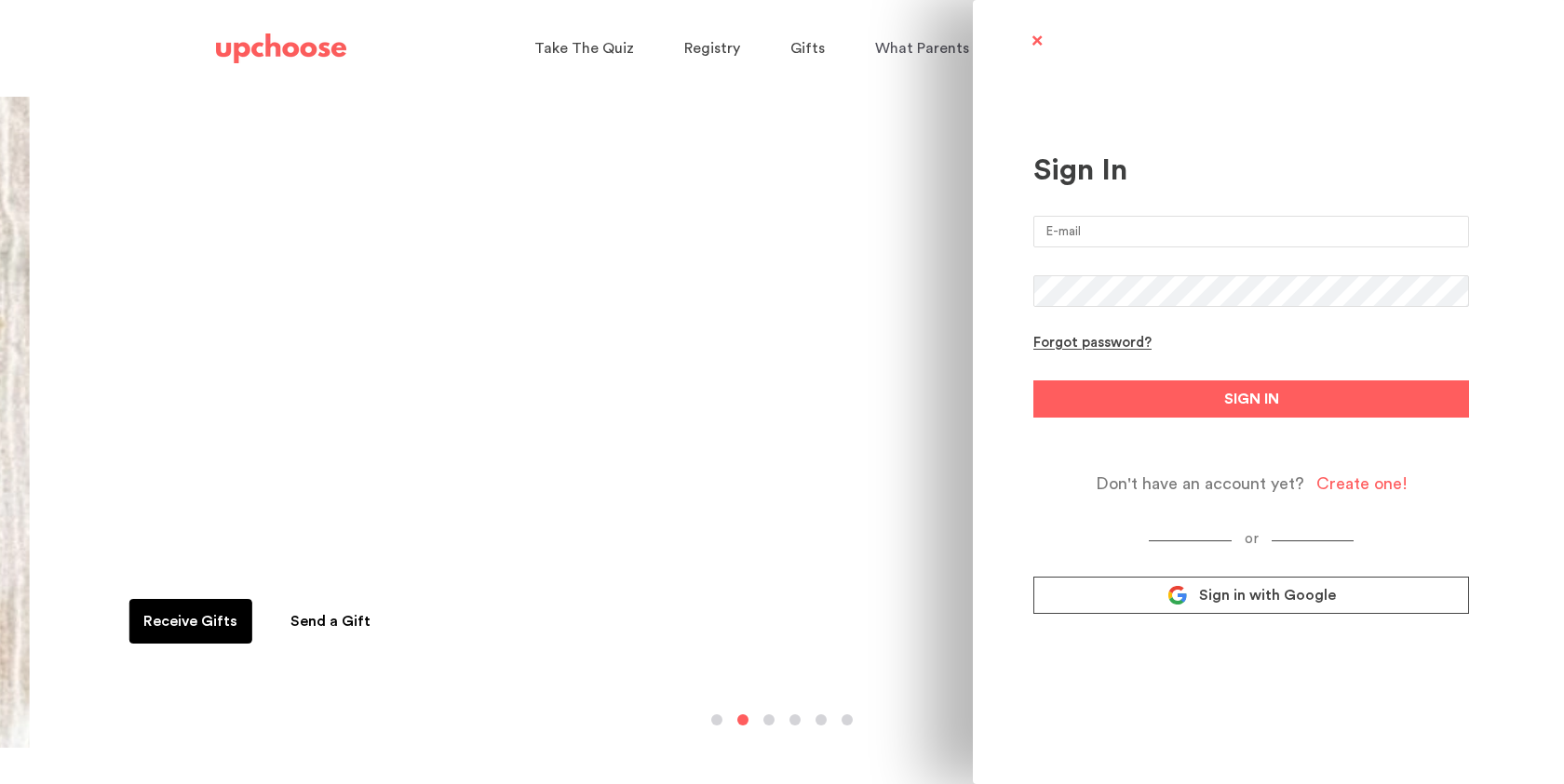
click at [1107, 232] on input "email" at bounding box center [1251, 231] width 435 height 32
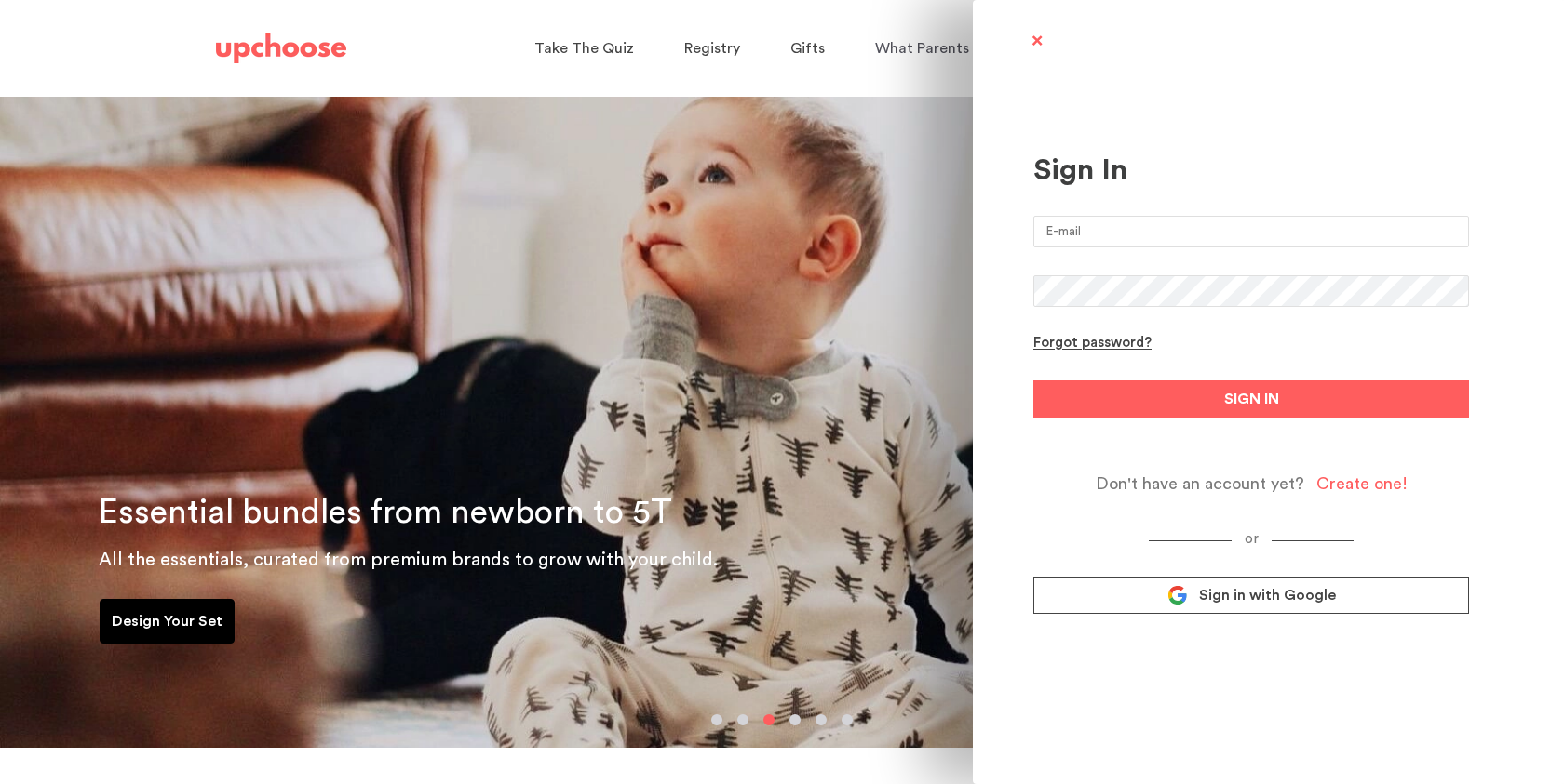
type input "[EMAIL_ADDRESS][DOMAIN_NAME]"
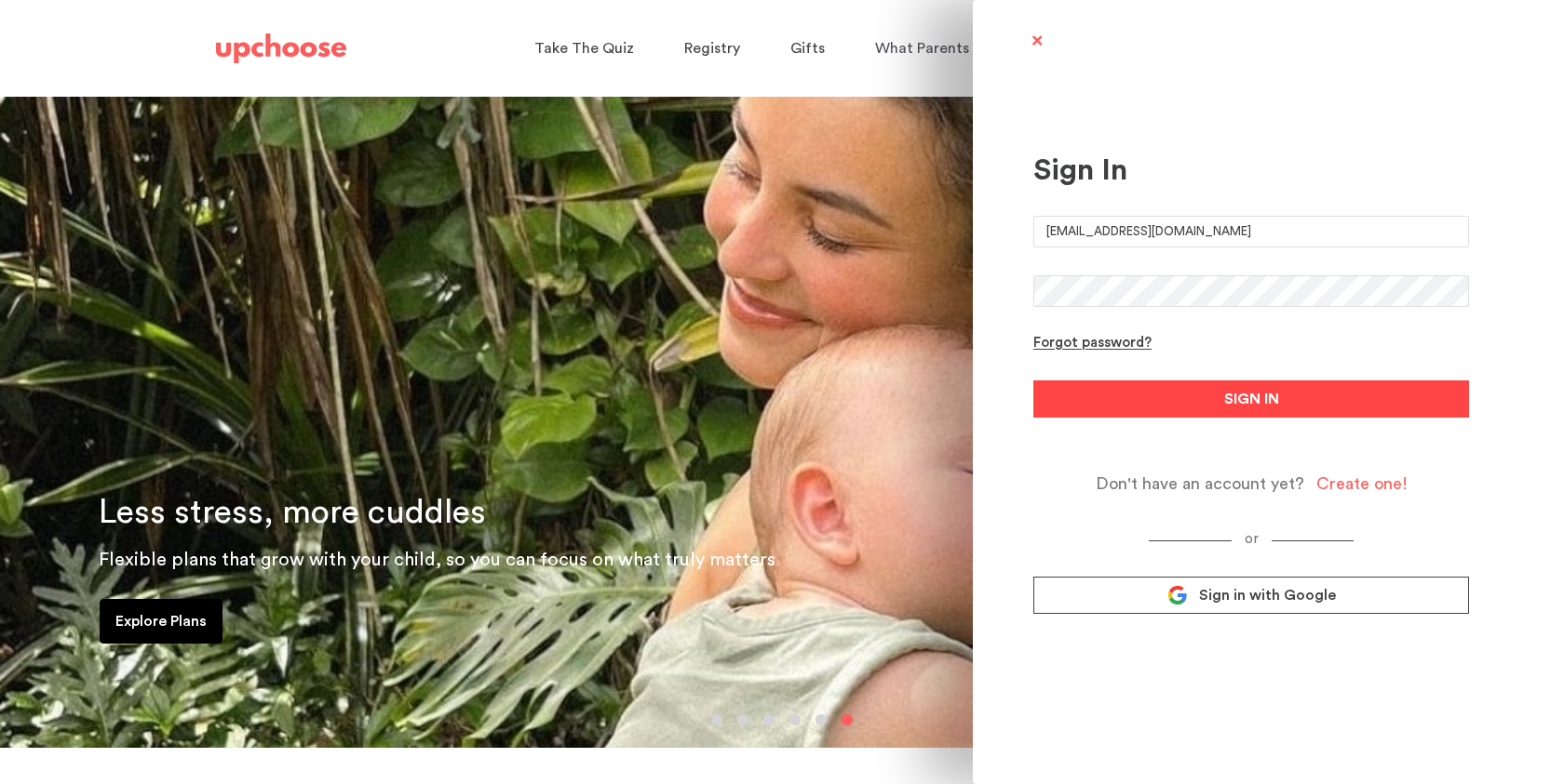
click at [1153, 392] on button "SIGN IN" at bounding box center [1251, 399] width 435 height 37
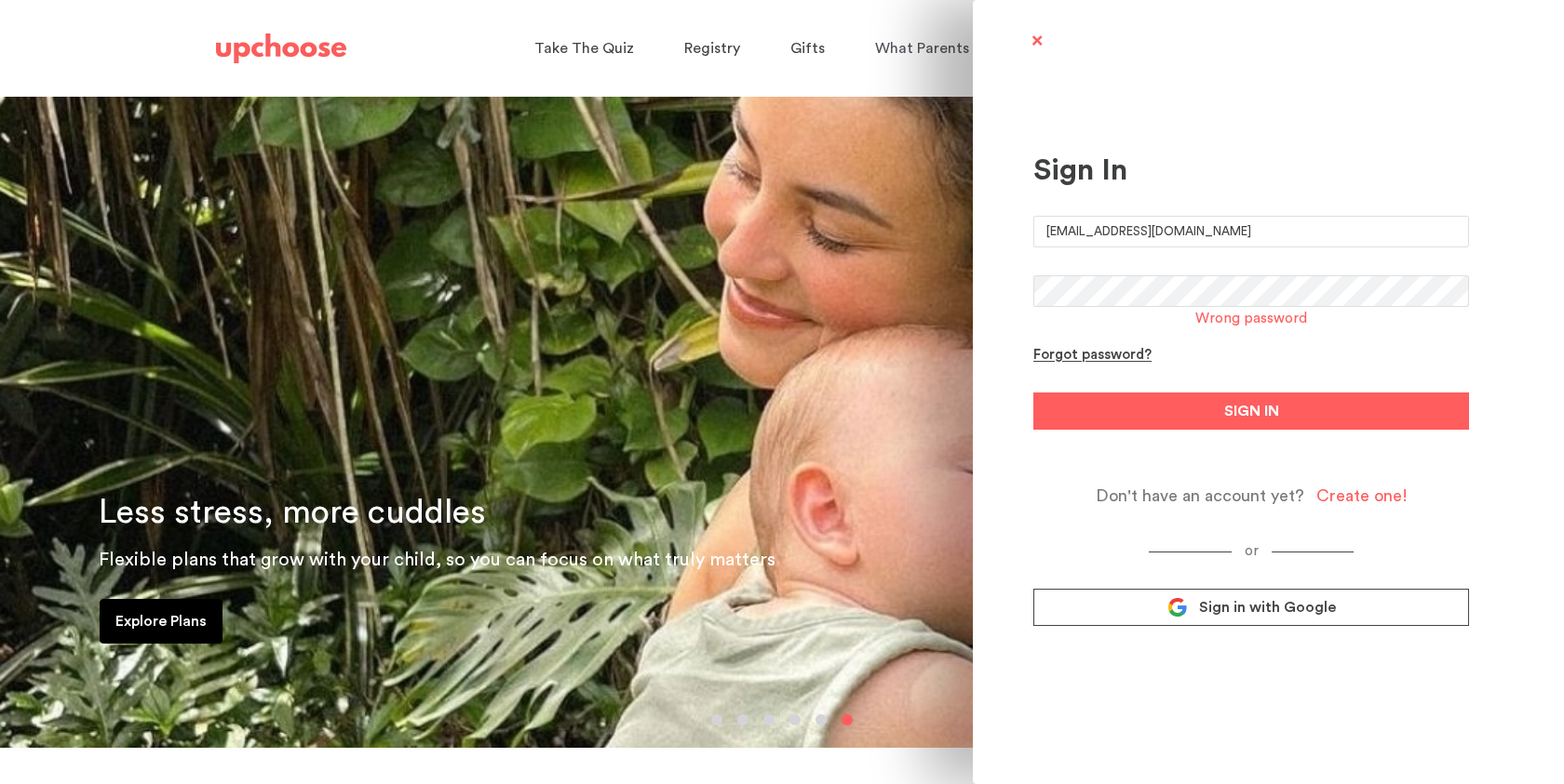
click at [1148, 274] on form "[EMAIL_ADDRESS][DOMAIN_NAME] Wrong password Forgot password? SIGN IN Don't have…" at bounding box center [1251, 361] width 435 height 290
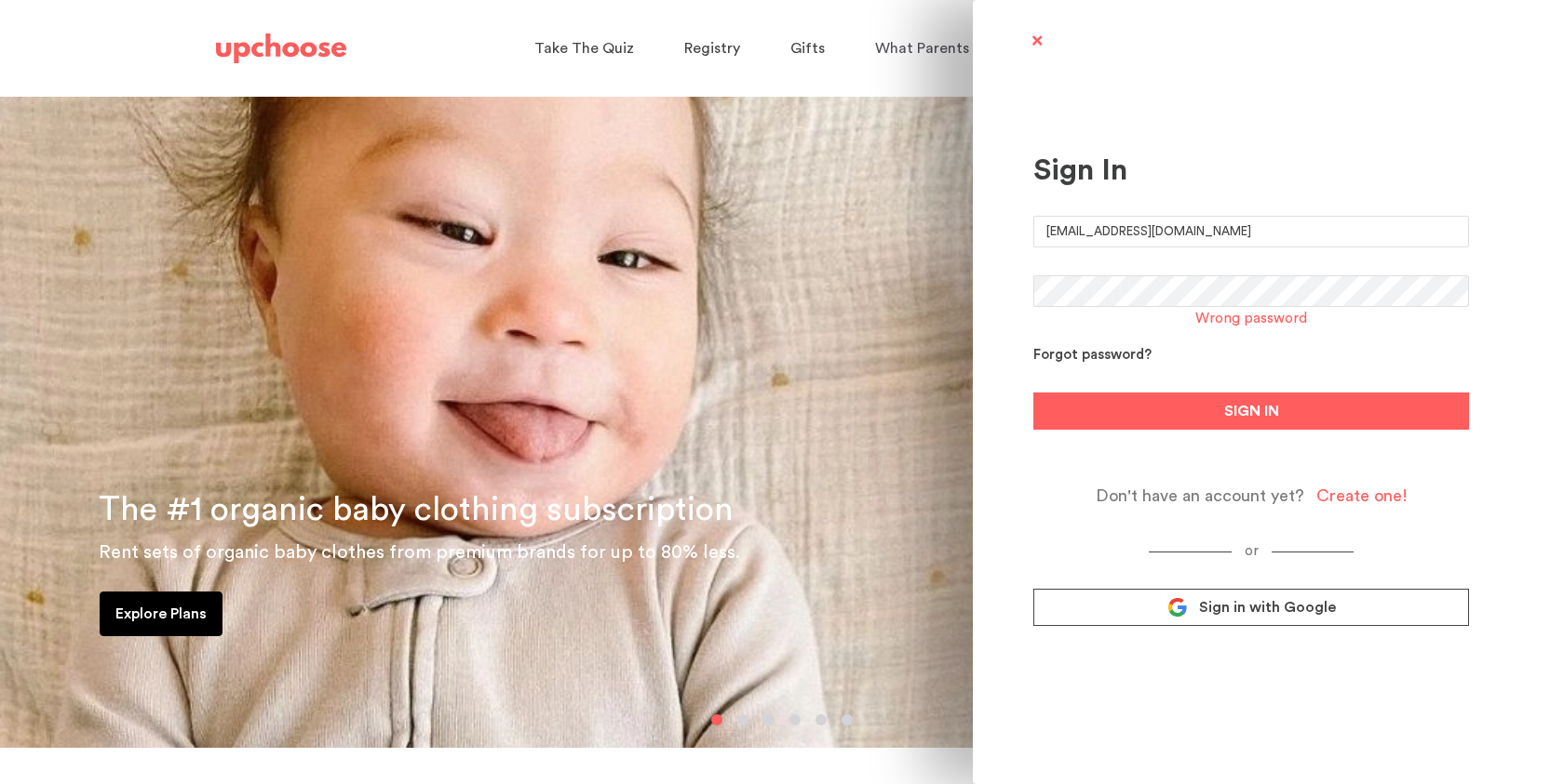
click at [1101, 351] on div "Forgot password?" at bounding box center [1092, 356] width 118 height 17
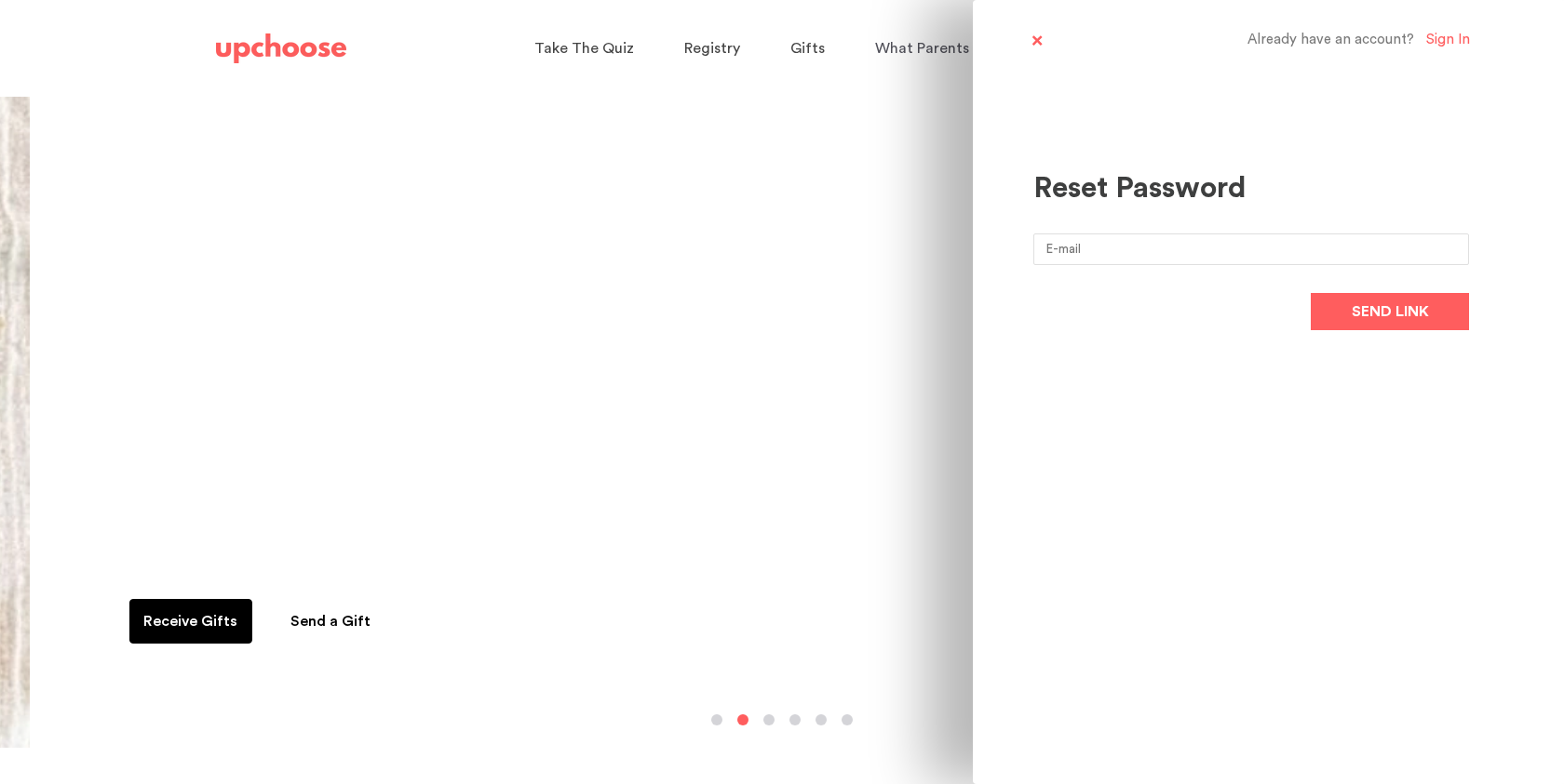
click at [1157, 255] on input "email" at bounding box center [1251, 249] width 435 height 32
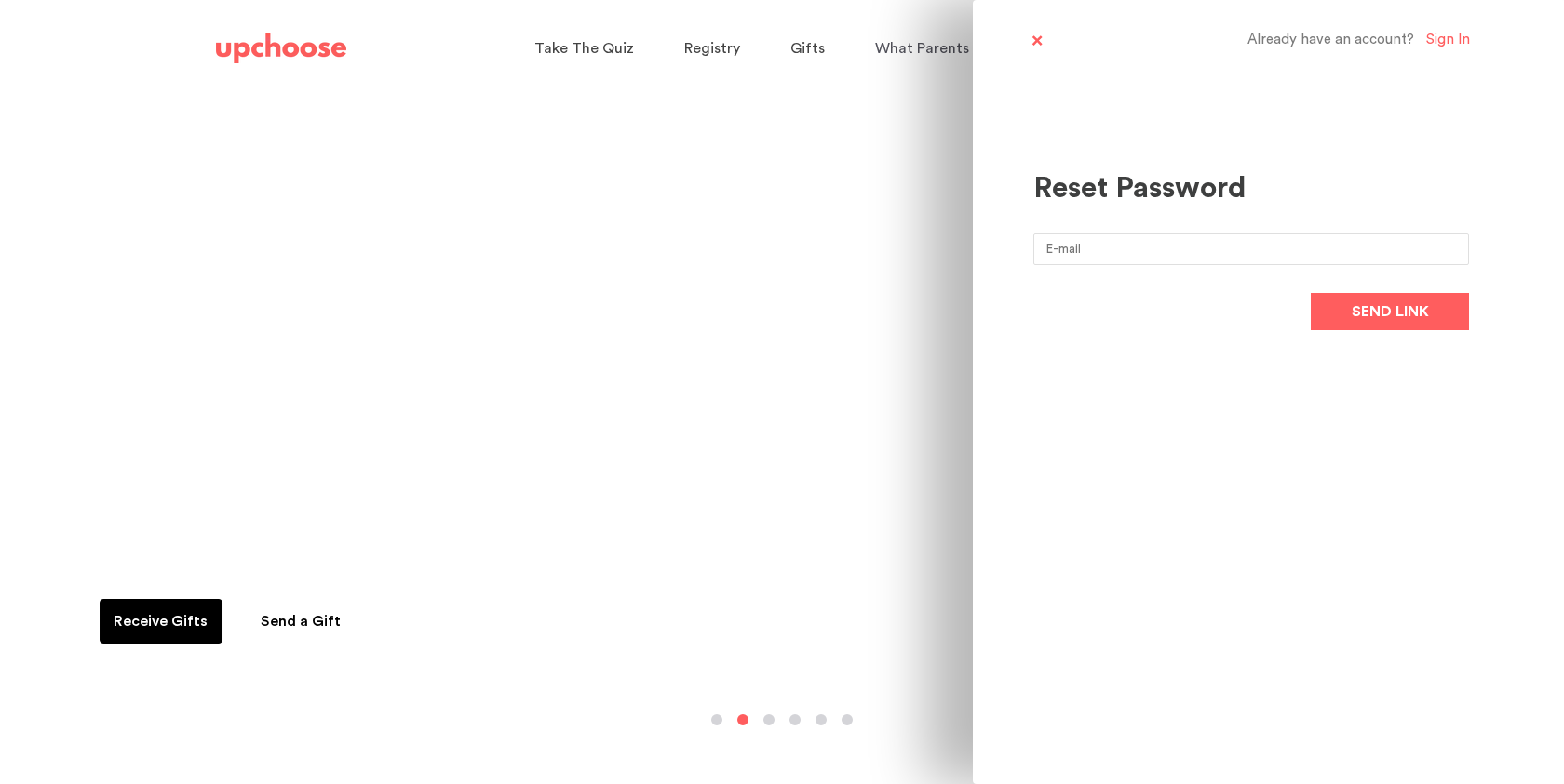
type input "[EMAIL_ADDRESS][DOMAIN_NAME]"
click at [1323, 308] on button "Send link" at bounding box center [1390, 311] width 159 height 37
